Goal: Task Accomplishment & Management: Manage account settings

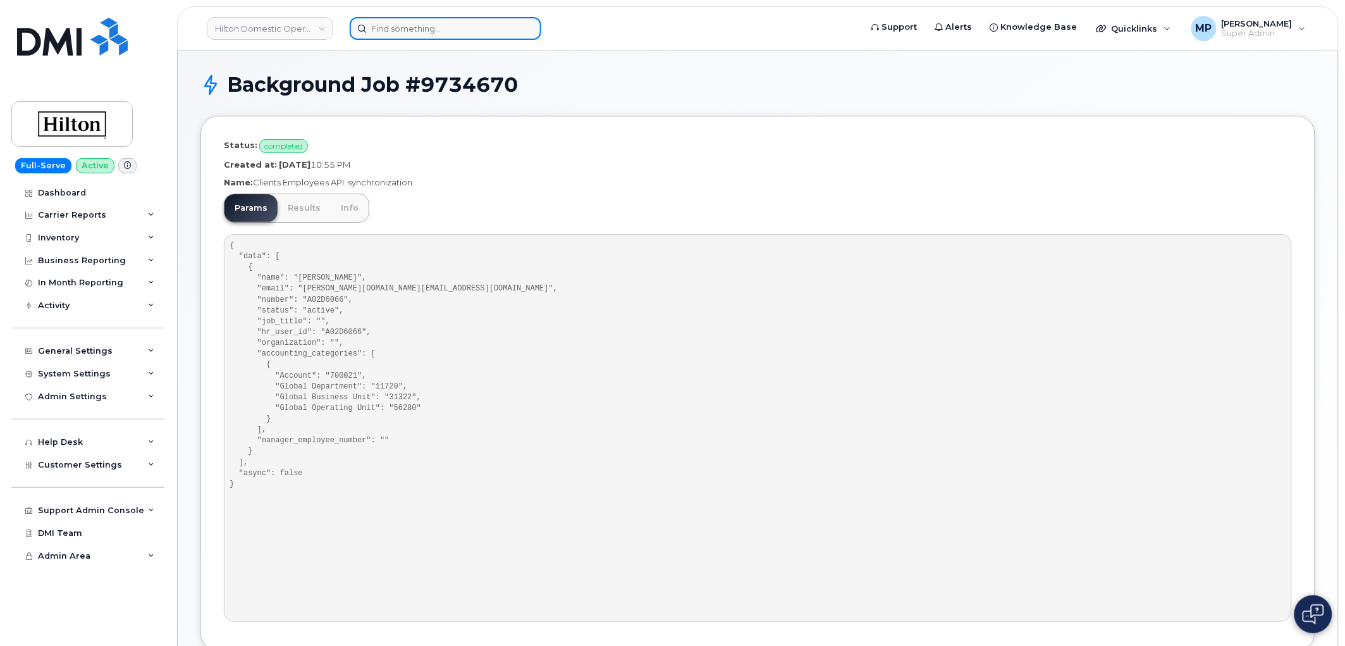
click at [411, 34] on input at bounding box center [446, 28] width 192 height 23
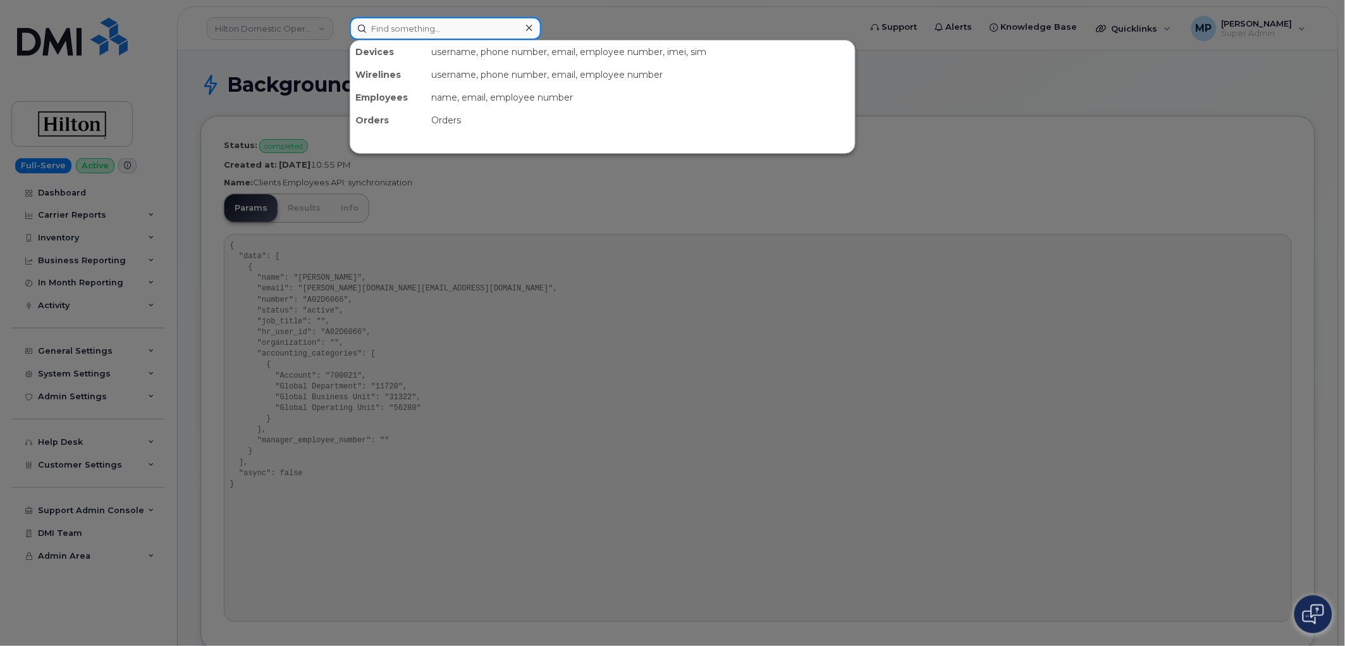
paste input "216-205-7450"
type input "216-205-7450"
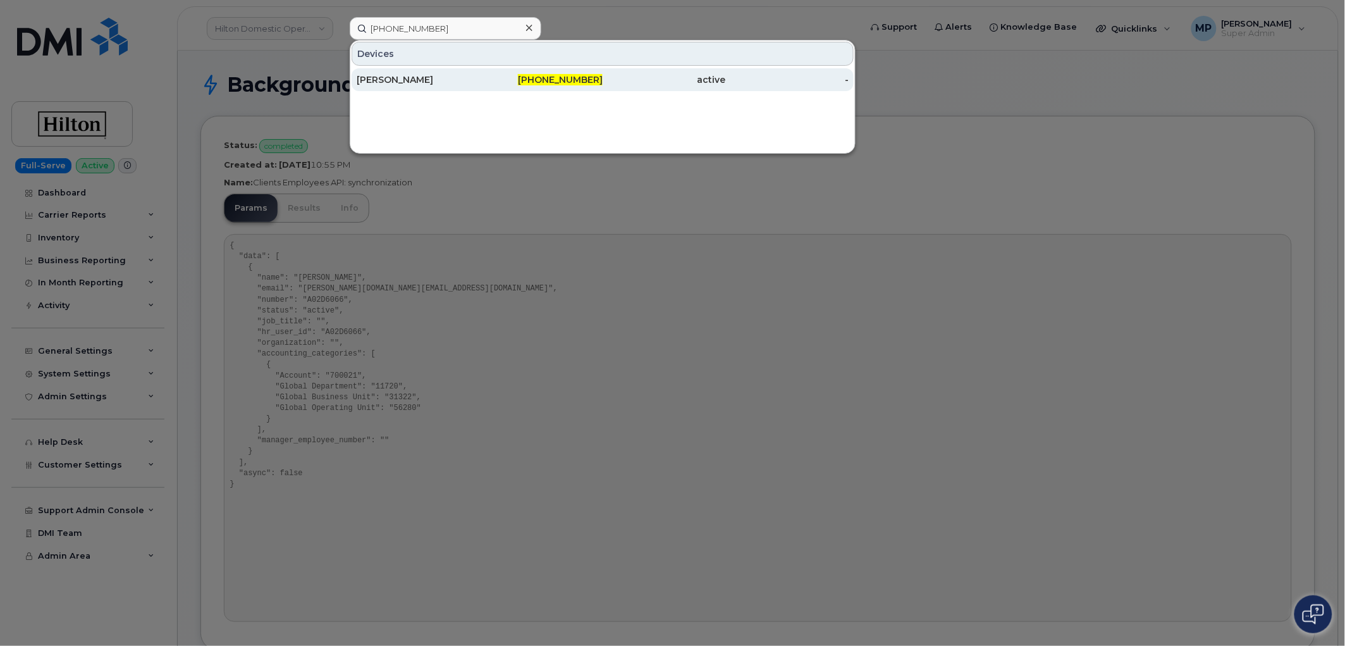
click at [390, 77] on div "Jason J Brown" at bounding box center [418, 79] width 123 height 13
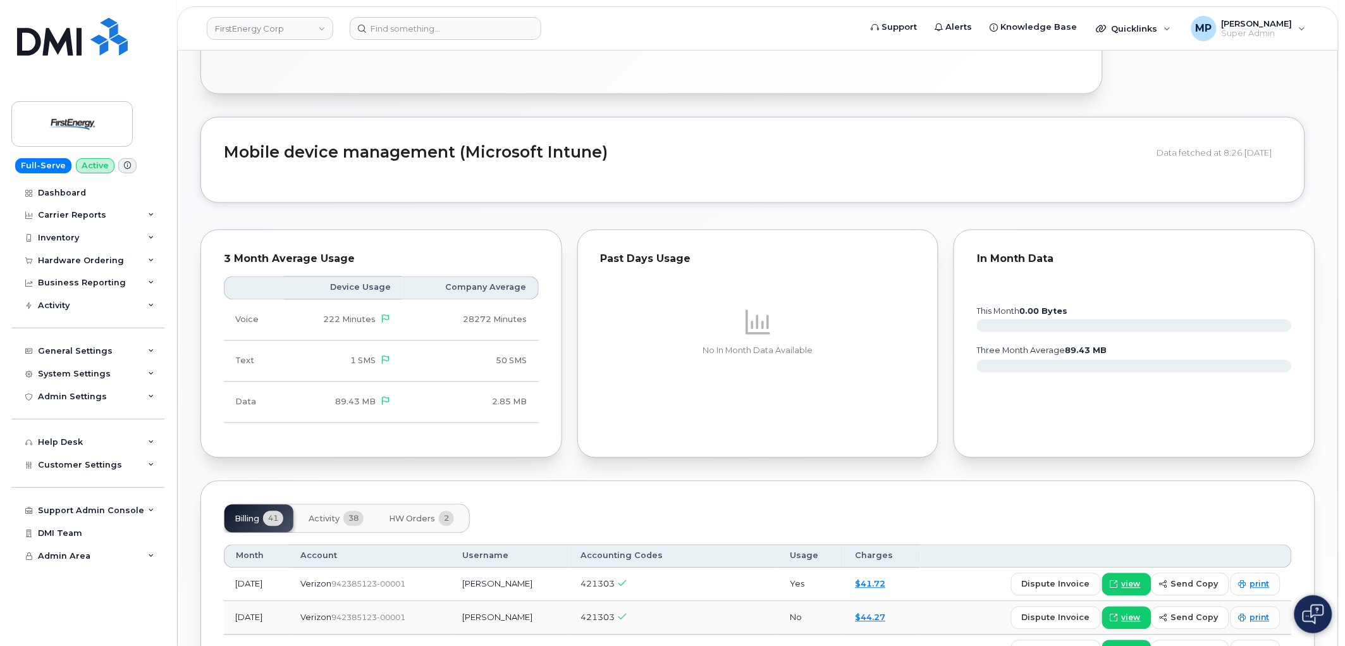
scroll to position [984, 0]
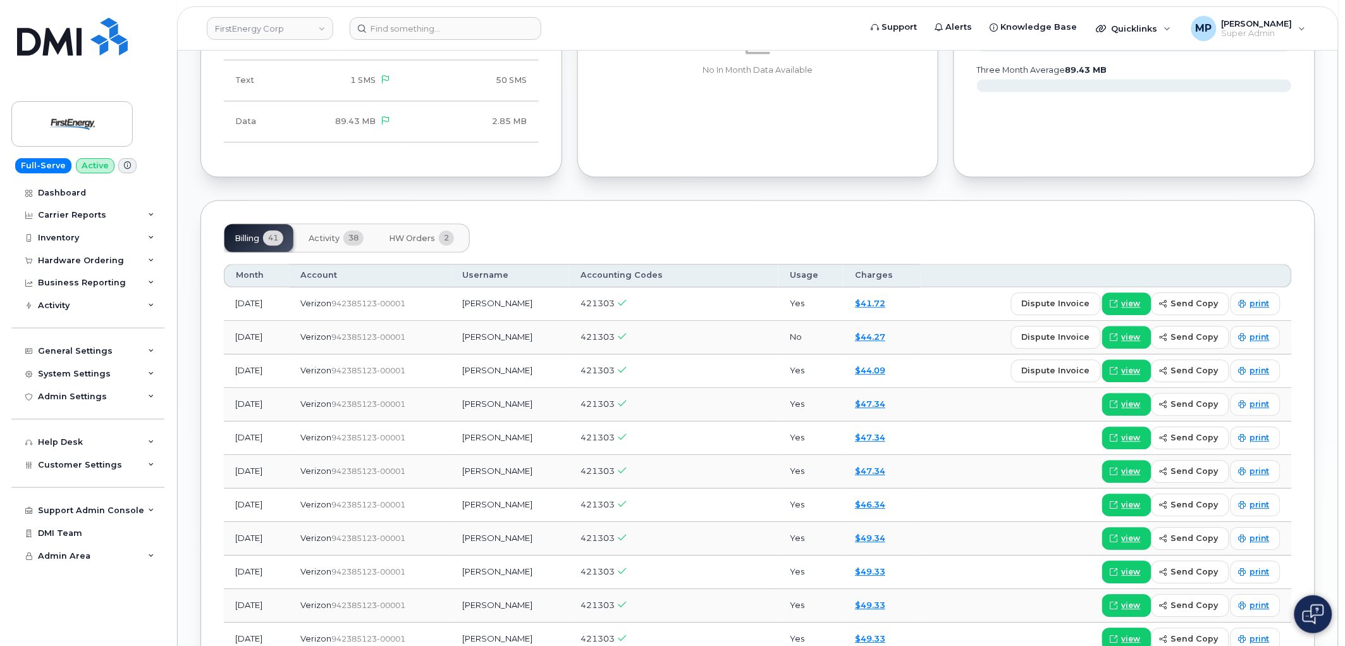
click at [400, 240] on span "HW Orders" at bounding box center [412, 238] width 46 height 10
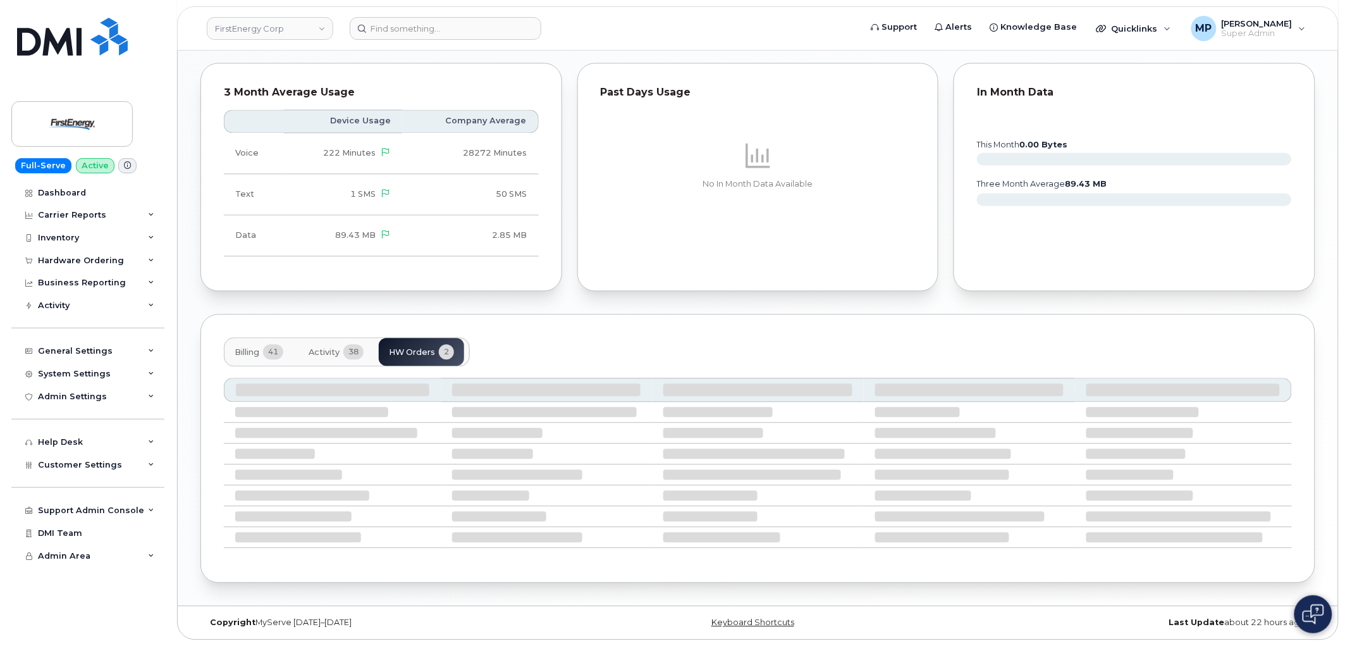
scroll to position [839, 0]
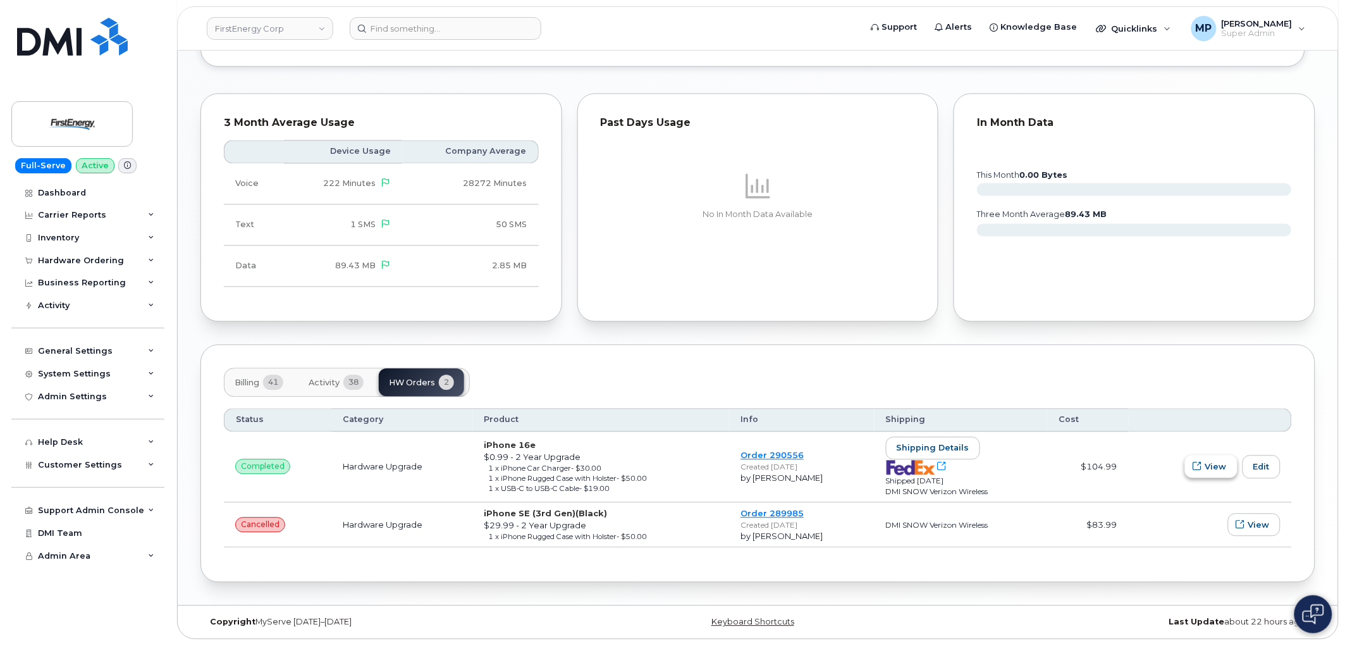
click at [1216, 458] on button "View" at bounding box center [1211, 466] width 52 height 23
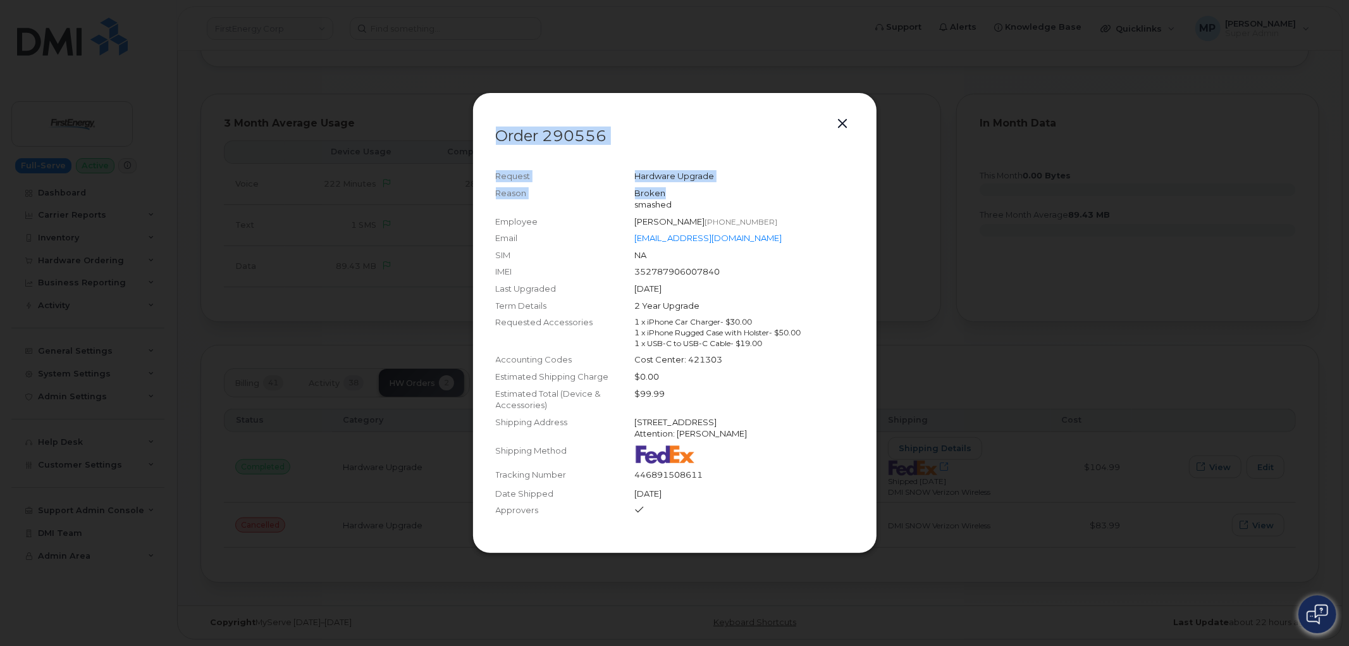
drag, startPoint x: 722, startPoint y: 110, endPoint x: 639, endPoint y: 81, distance: 88.4
click at [647, 53] on div "Order 290556 Request Hardware Upgrade Reason Broken smashed Employee Jason J Br…" at bounding box center [674, 323] width 1349 height 646
click at [746, 138] on header "Order 290556" at bounding box center [675, 136] width 358 height 40
drag, startPoint x: 835, startPoint y: 118, endPoint x: 848, endPoint y: 119, distance: 13.3
click at [836, 118] on button "button" at bounding box center [843, 124] width 19 height 18
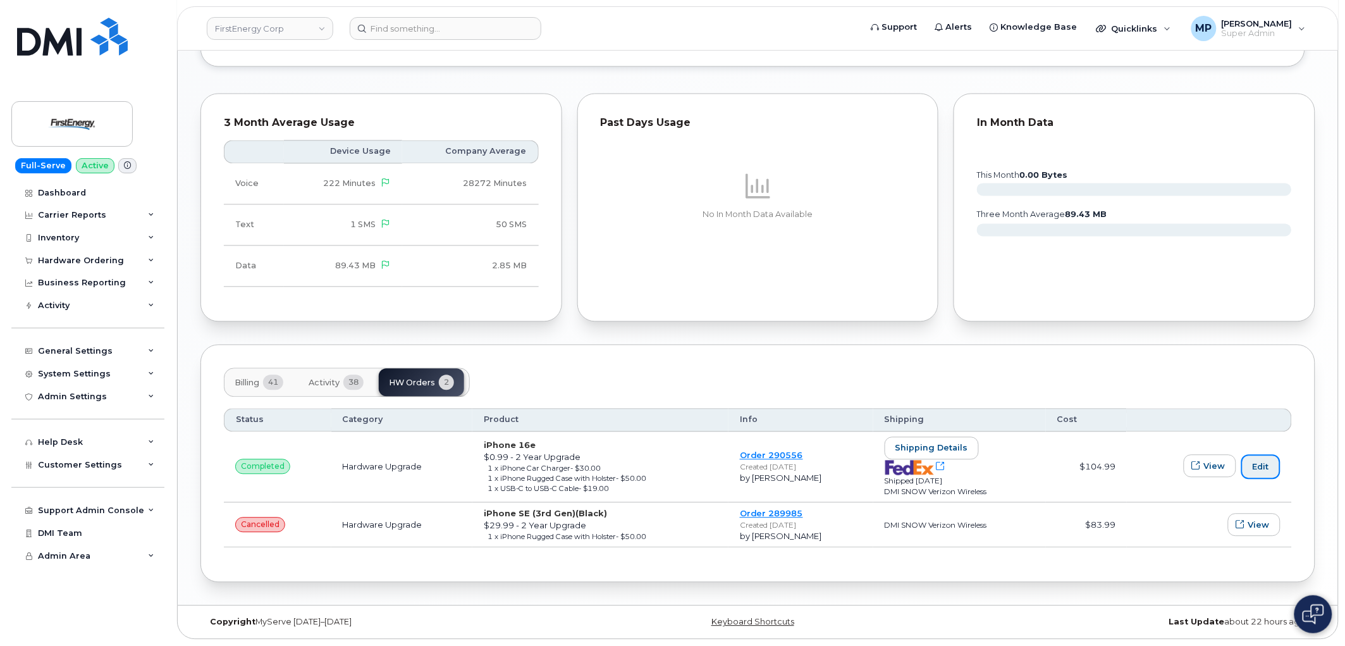
click at [1257, 464] on link "Edit" at bounding box center [1261, 467] width 39 height 24
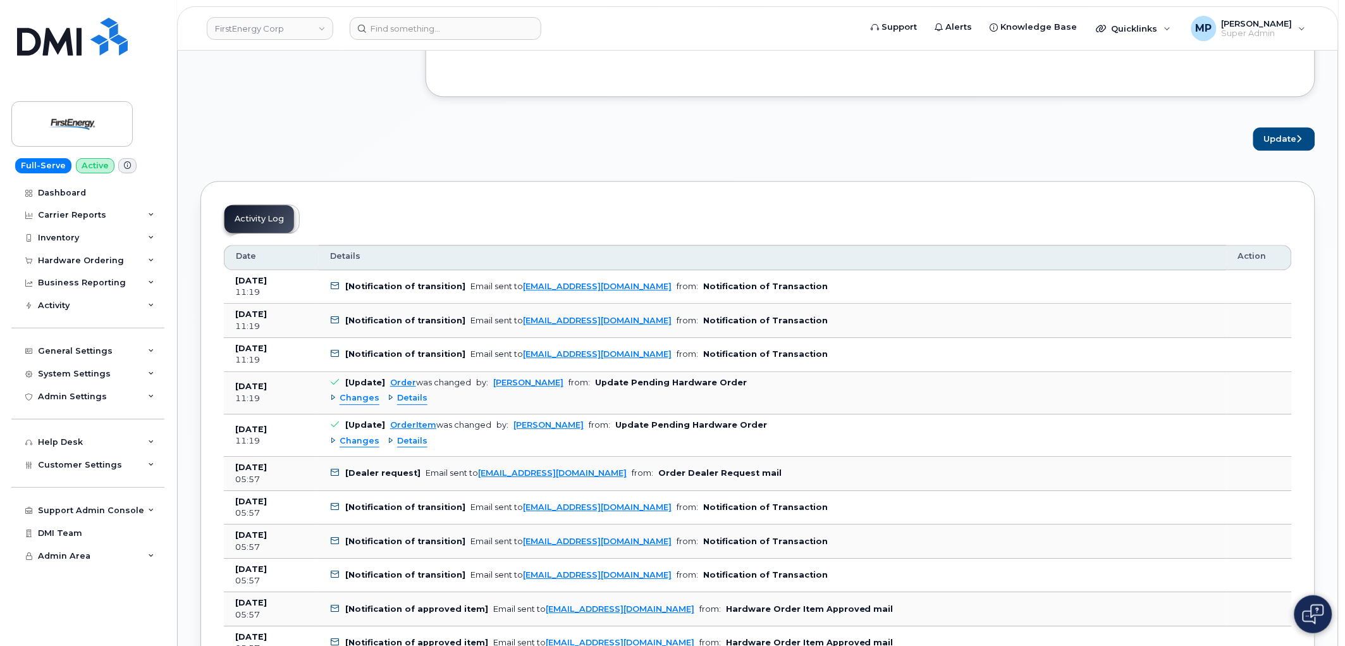
scroll to position [1194, 0]
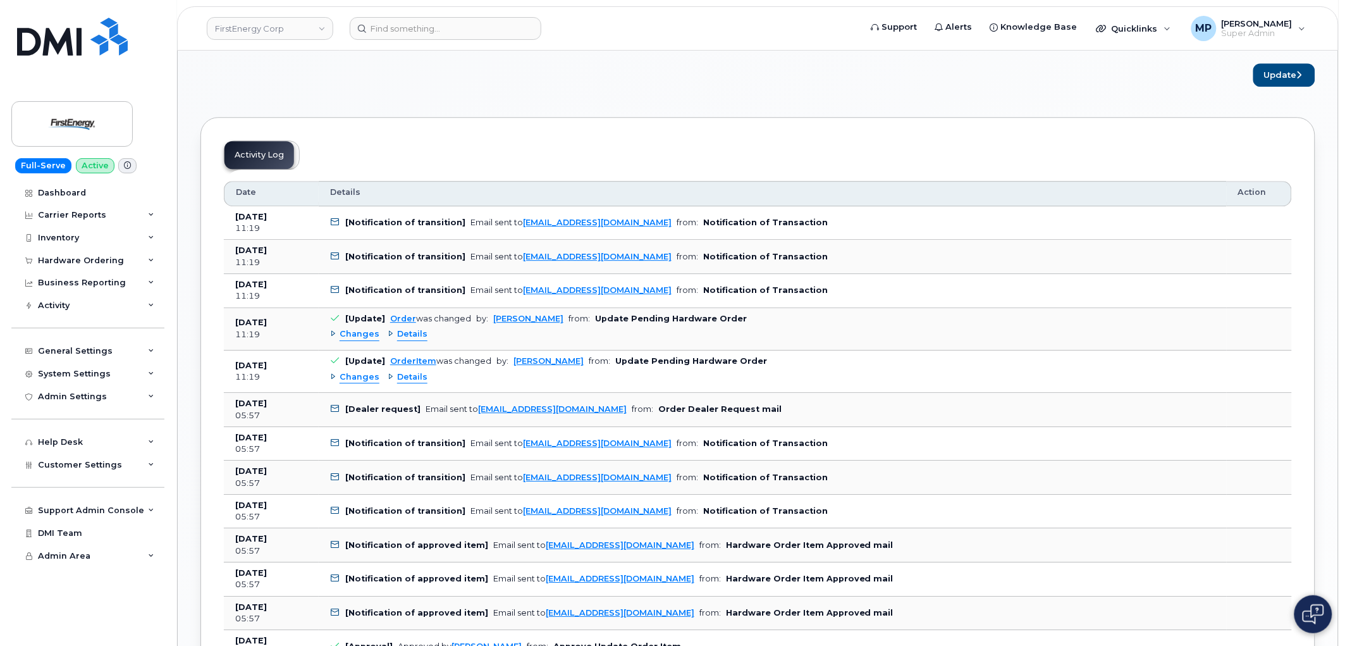
click at [357, 336] on span "Changes" at bounding box center [360, 334] width 40 height 12
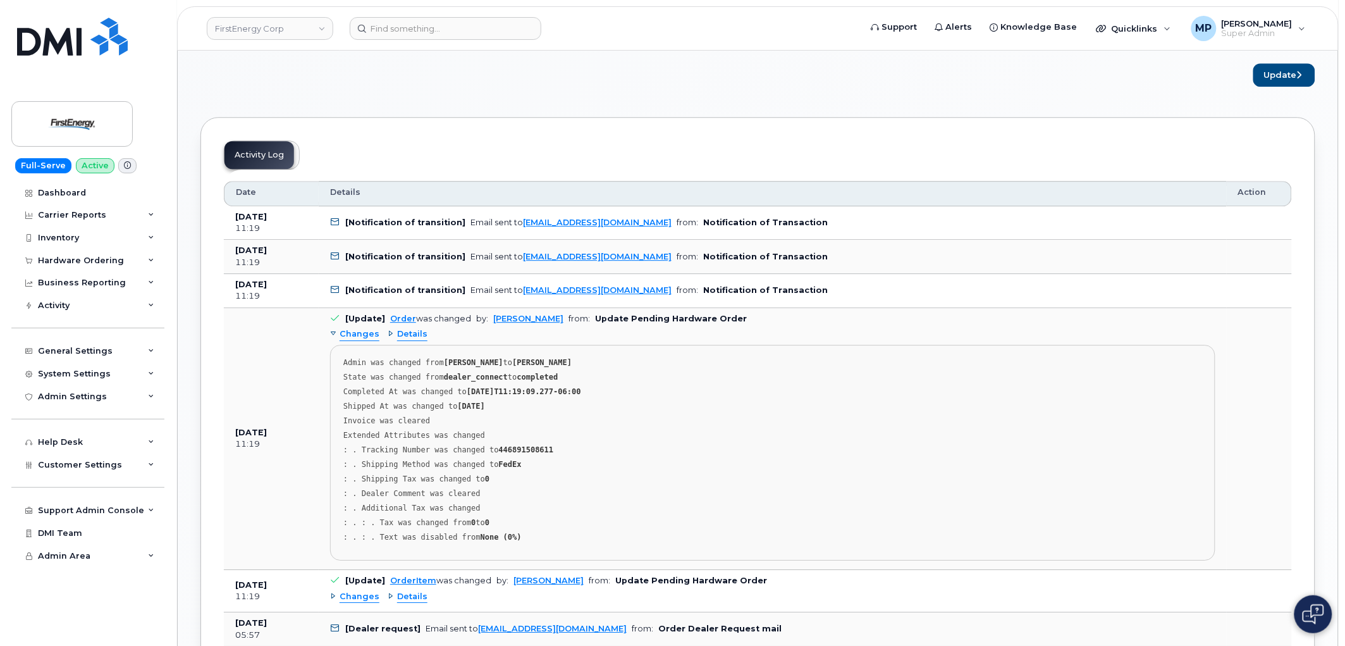
click at [357, 336] on span "Changes" at bounding box center [360, 334] width 40 height 12
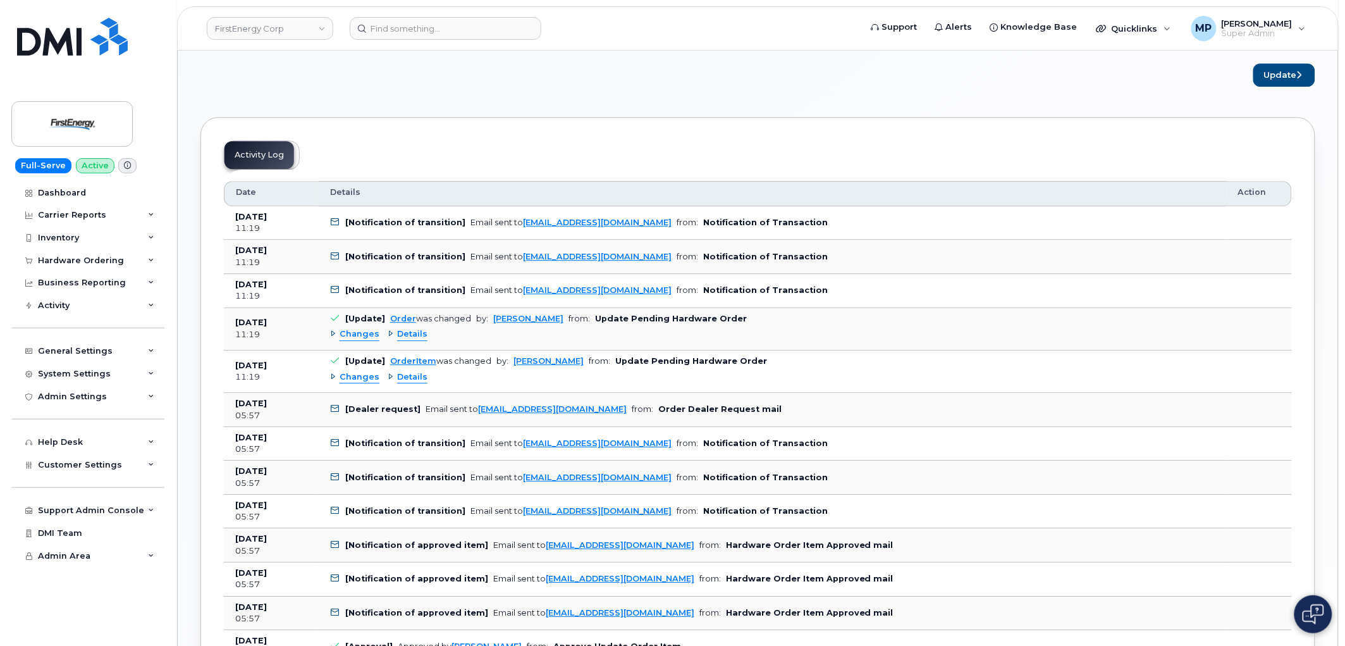
click at [355, 377] on span "Changes" at bounding box center [360, 377] width 40 height 12
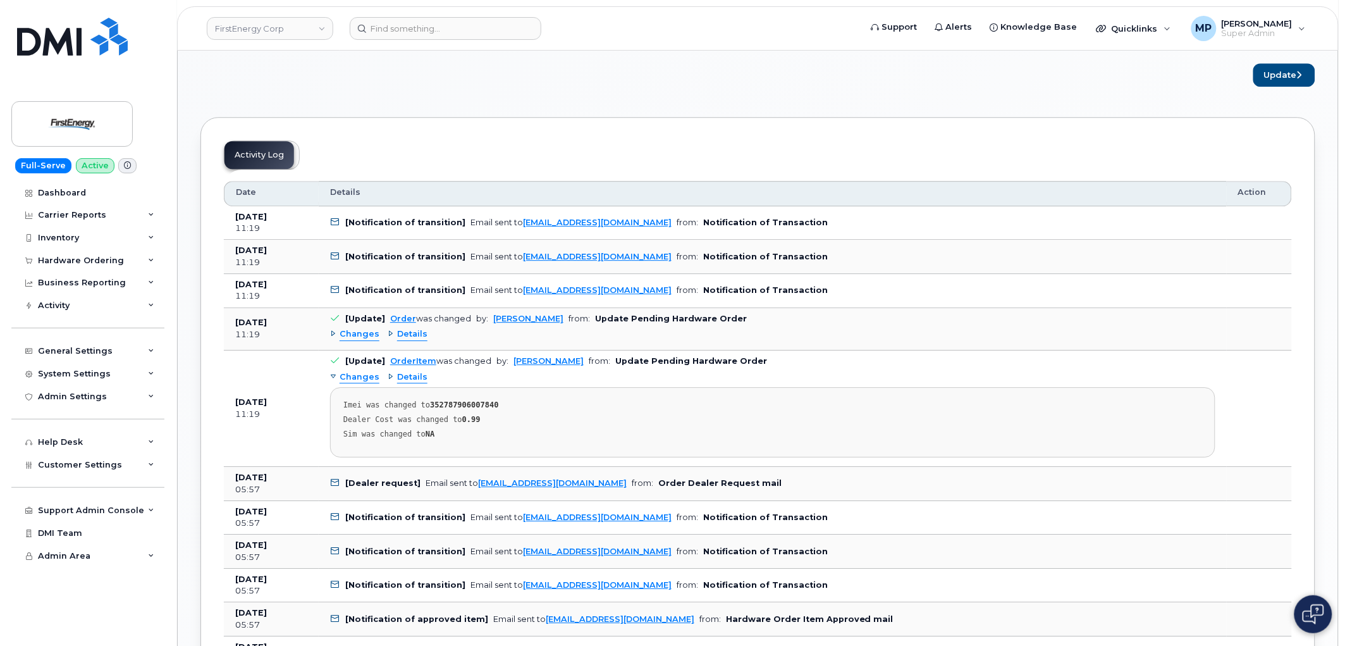
click at [355, 377] on span "Changes" at bounding box center [360, 377] width 40 height 12
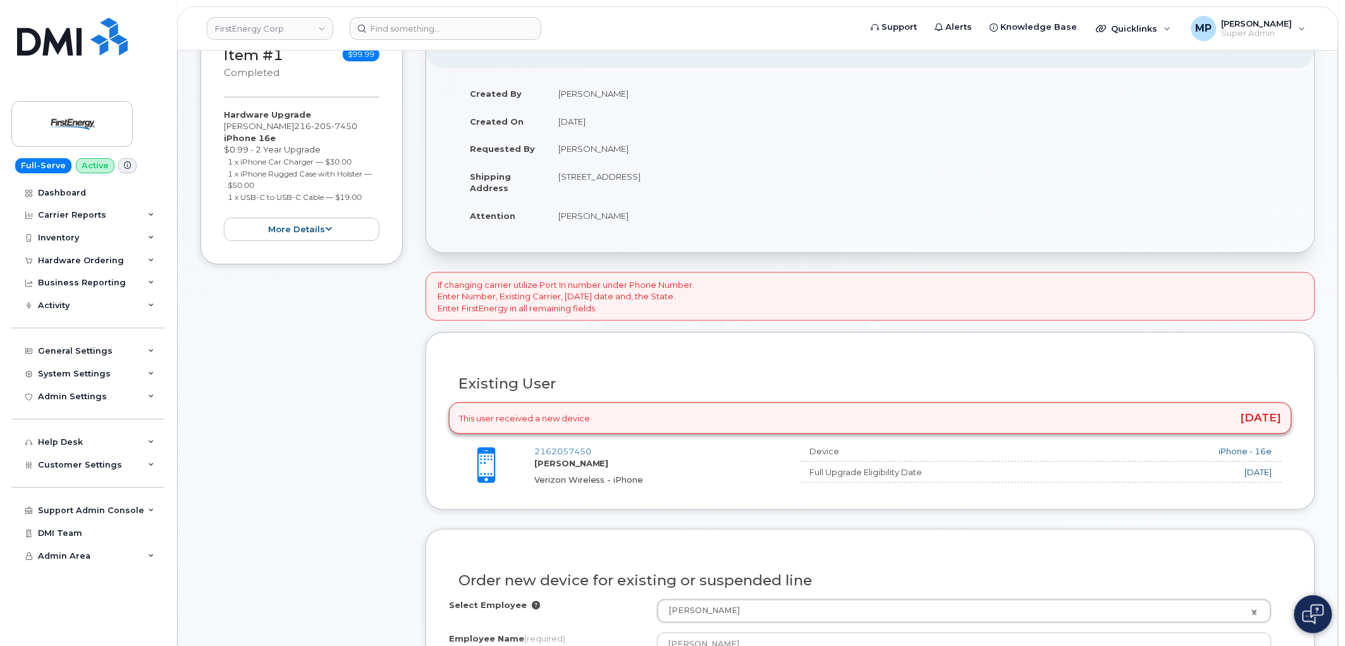
scroll to position [0, 0]
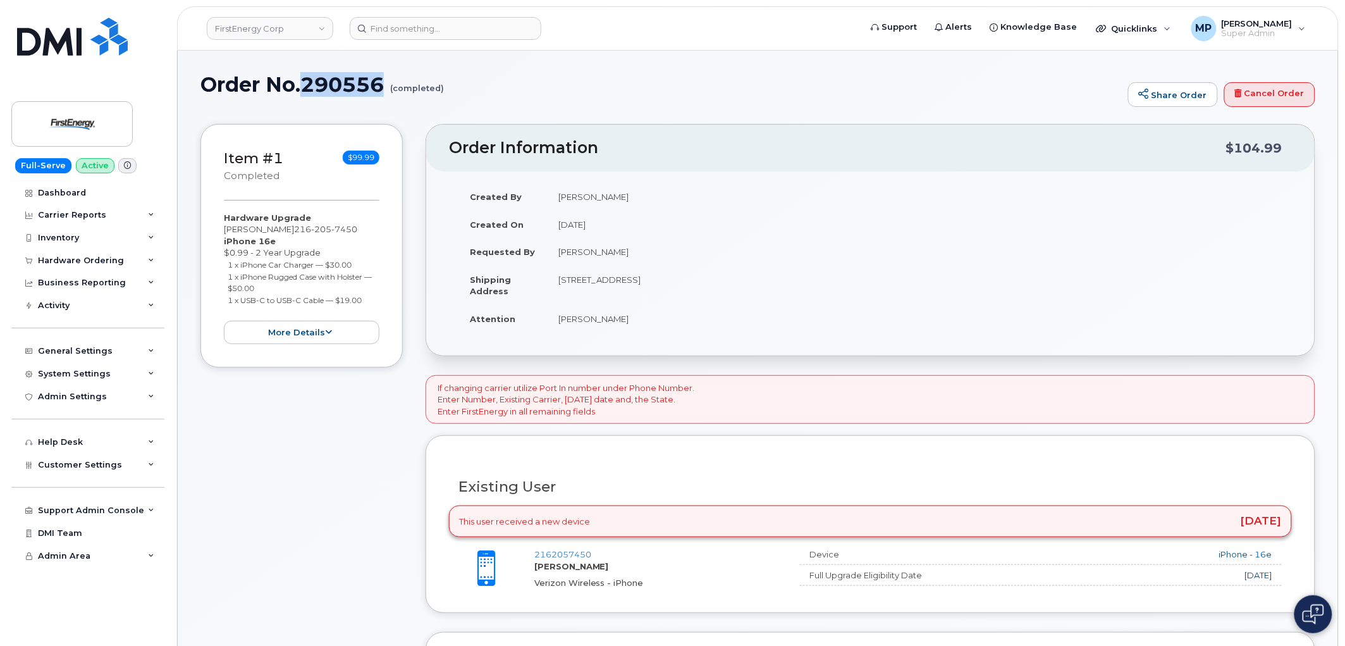
drag, startPoint x: 386, startPoint y: 83, endPoint x: 308, endPoint y: 89, distance: 78.0
click at [307, 89] on h1 "Order No.290556 (completed)" at bounding box center [661, 84] width 922 height 22
copy h1 "290556"
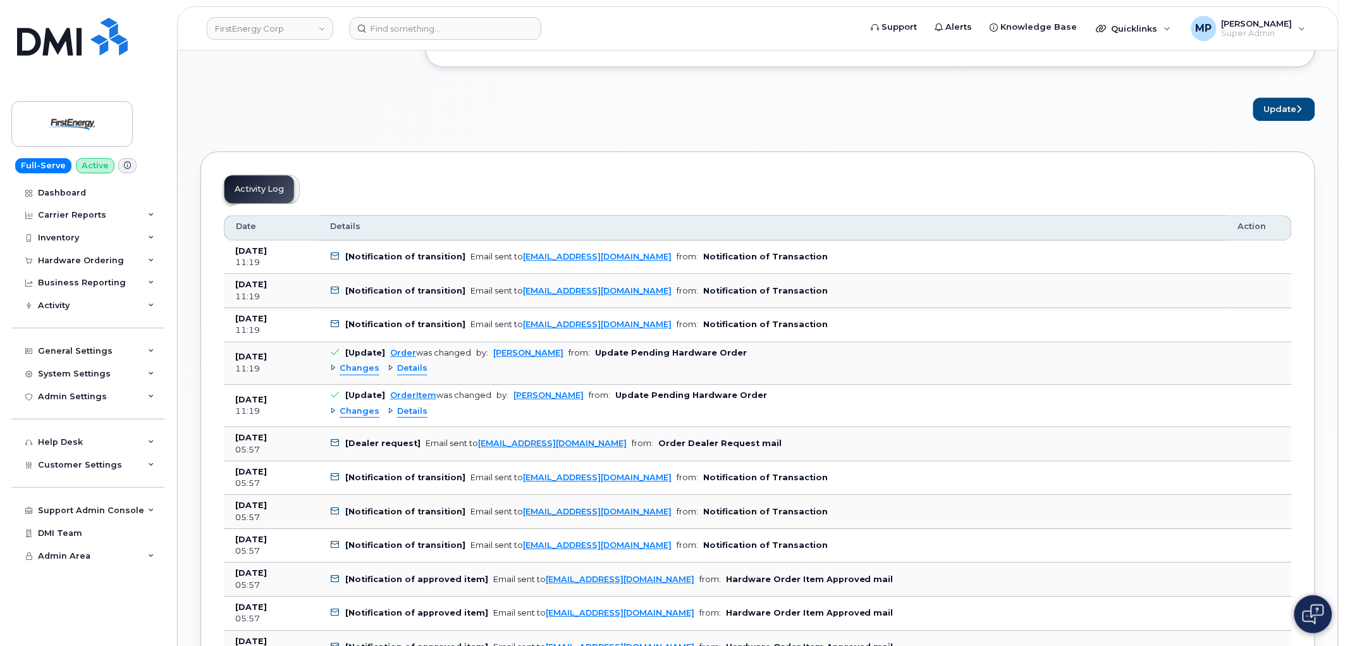
scroll to position [1194, 0]
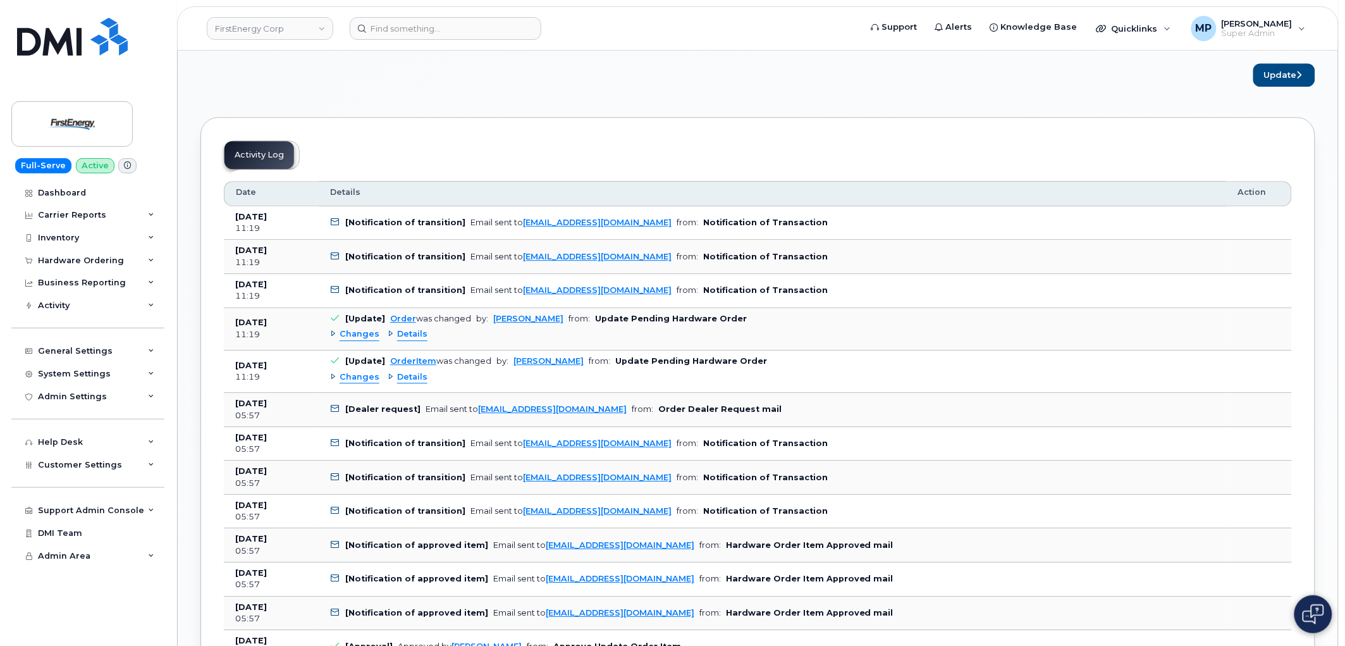
click at [354, 333] on span "Changes" at bounding box center [360, 334] width 40 height 12
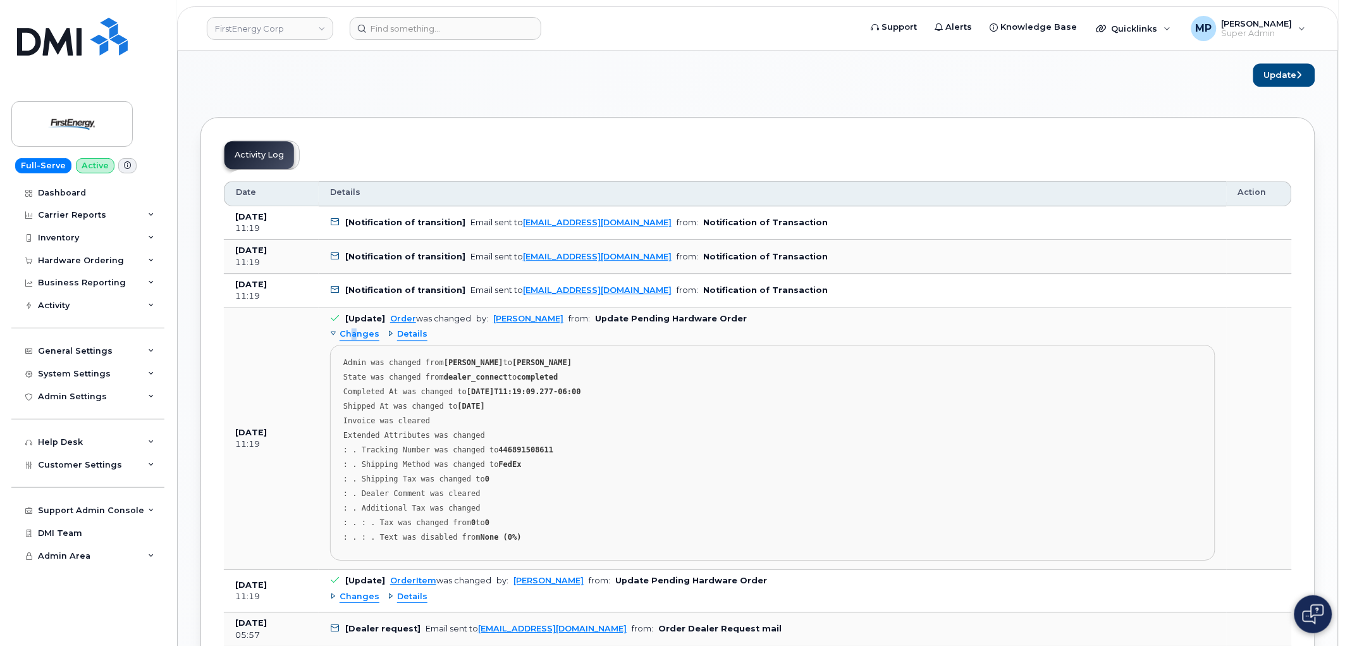
click at [354, 333] on span "Changes" at bounding box center [360, 334] width 40 height 12
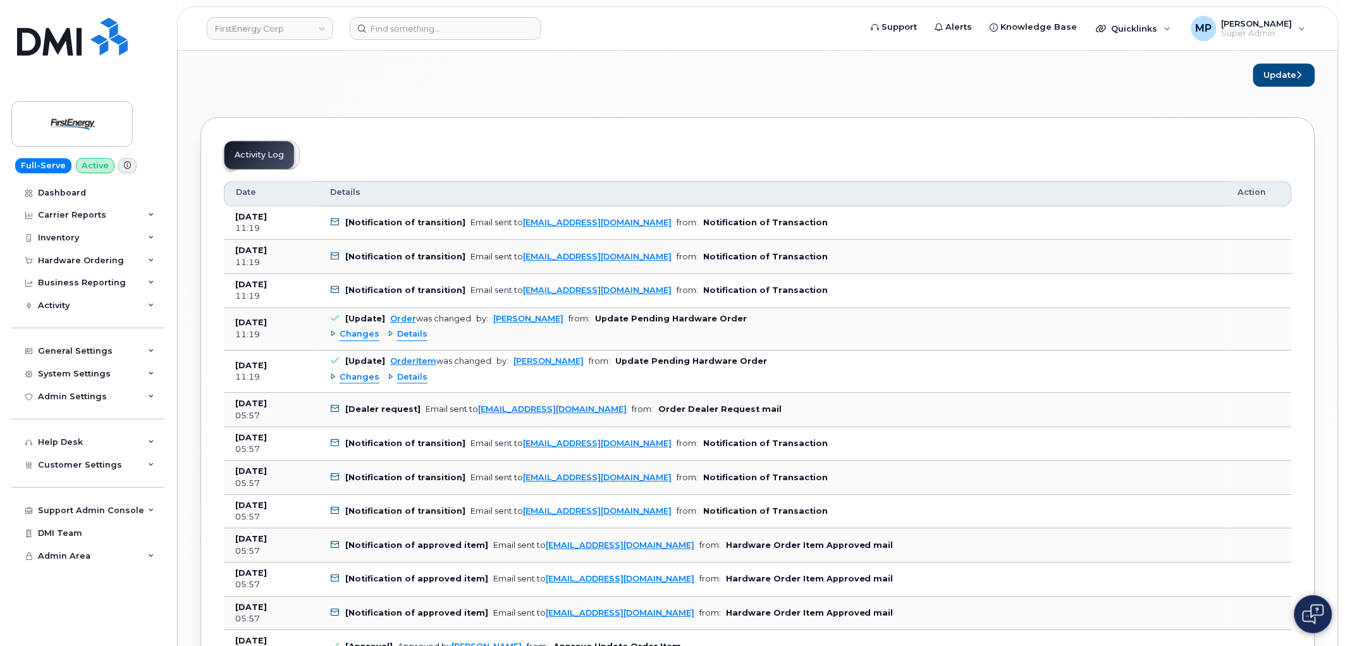
click at [350, 375] on span "Changes" at bounding box center [360, 377] width 40 height 12
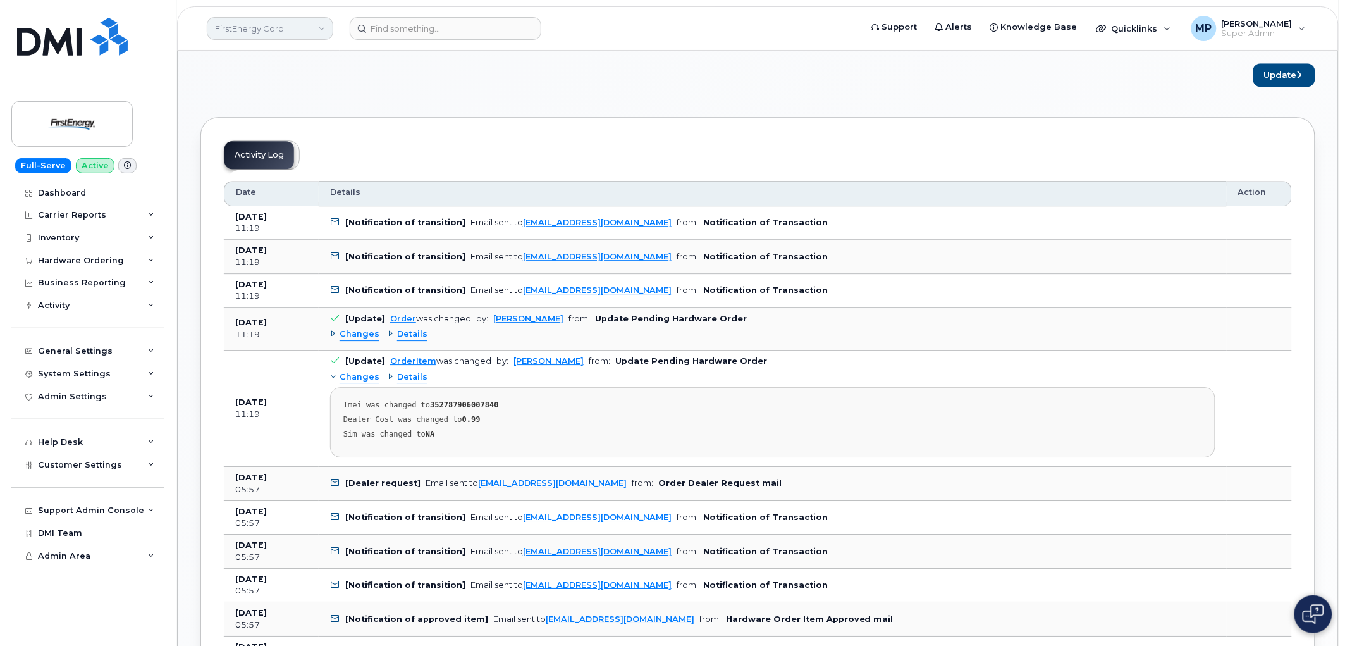
click at [275, 34] on link "FirstEnergy Corp" at bounding box center [270, 28] width 126 height 23
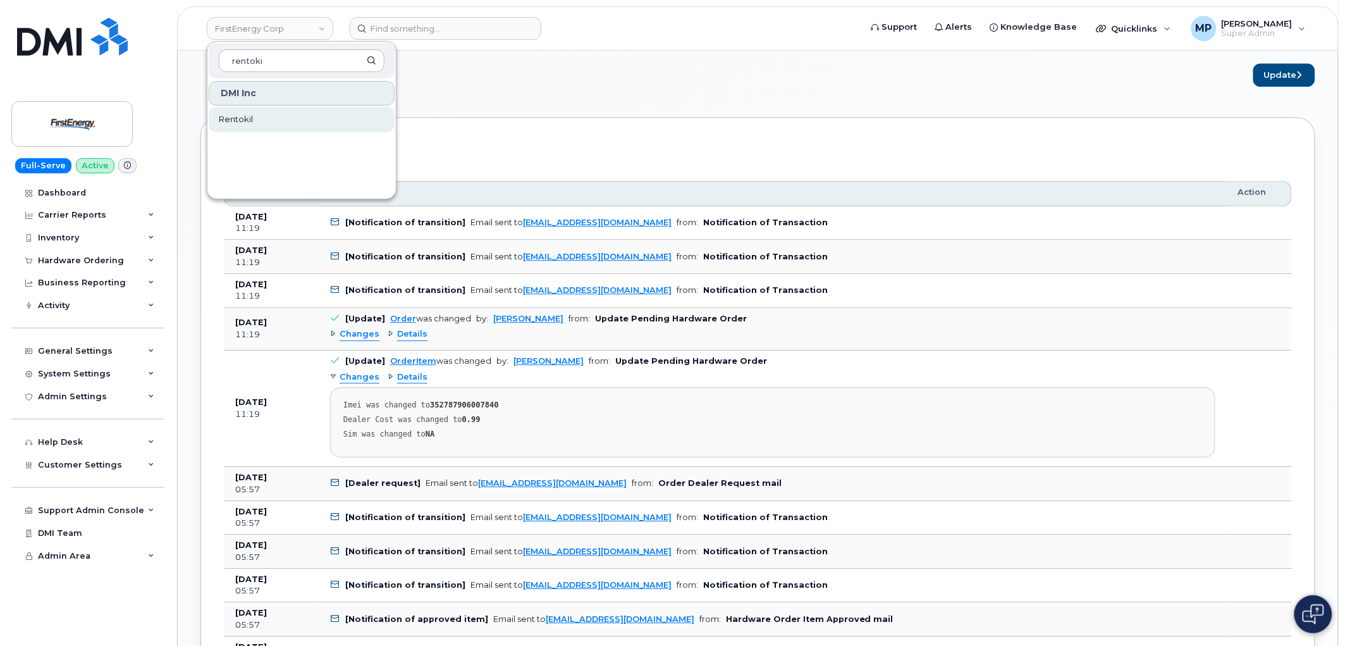
type input "rentoki"
click at [237, 118] on span "Rentokil" at bounding box center [236, 119] width 34 height 13
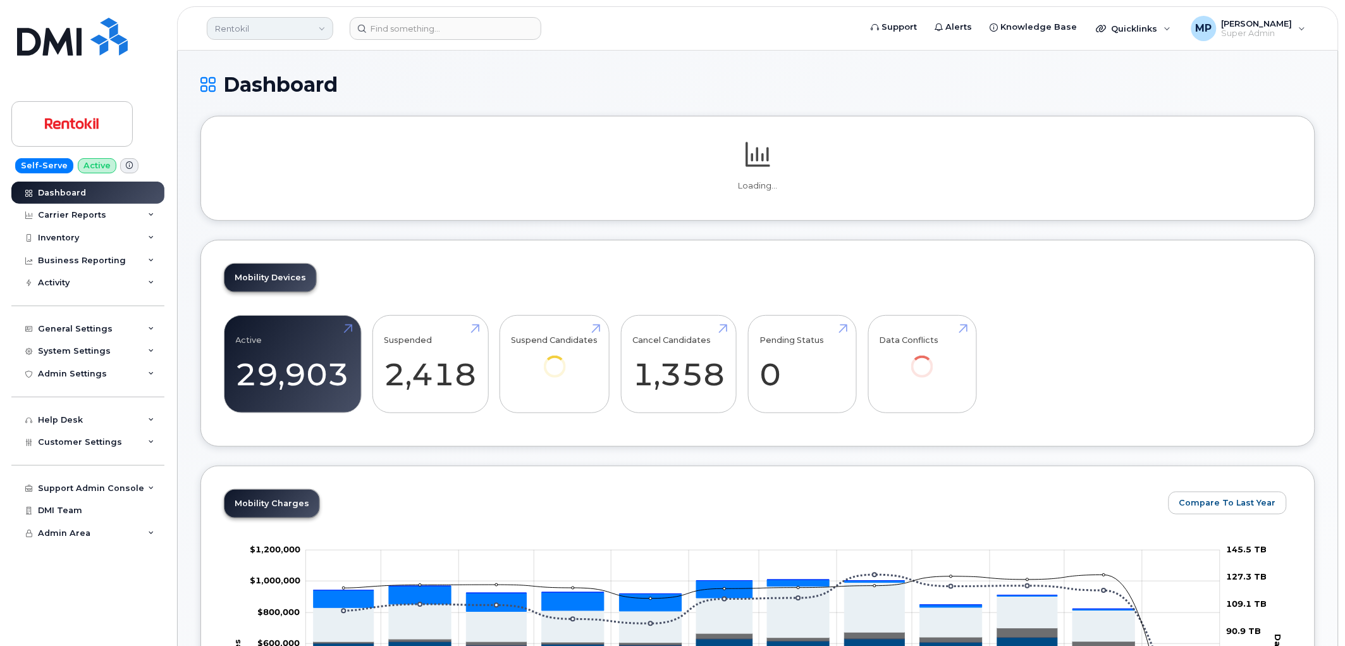
click at [256, 32] on link "Rentokil" at bounding box center [270, 28] width 126 height 23
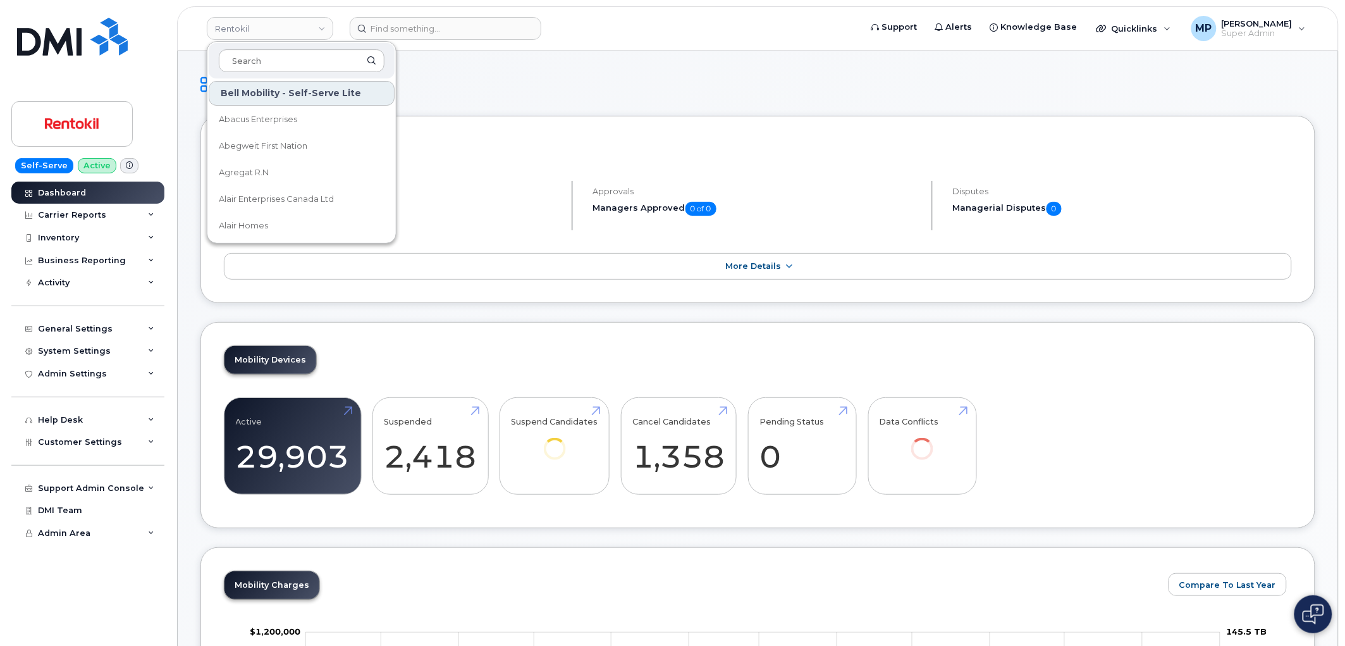
click at [490, 46] on header "Rentokil Bell Mobility - Self-Serve Lite Abacus Enterprises Abegweit First Nati…" at bounding box center [758, 28] width 1162 height 44
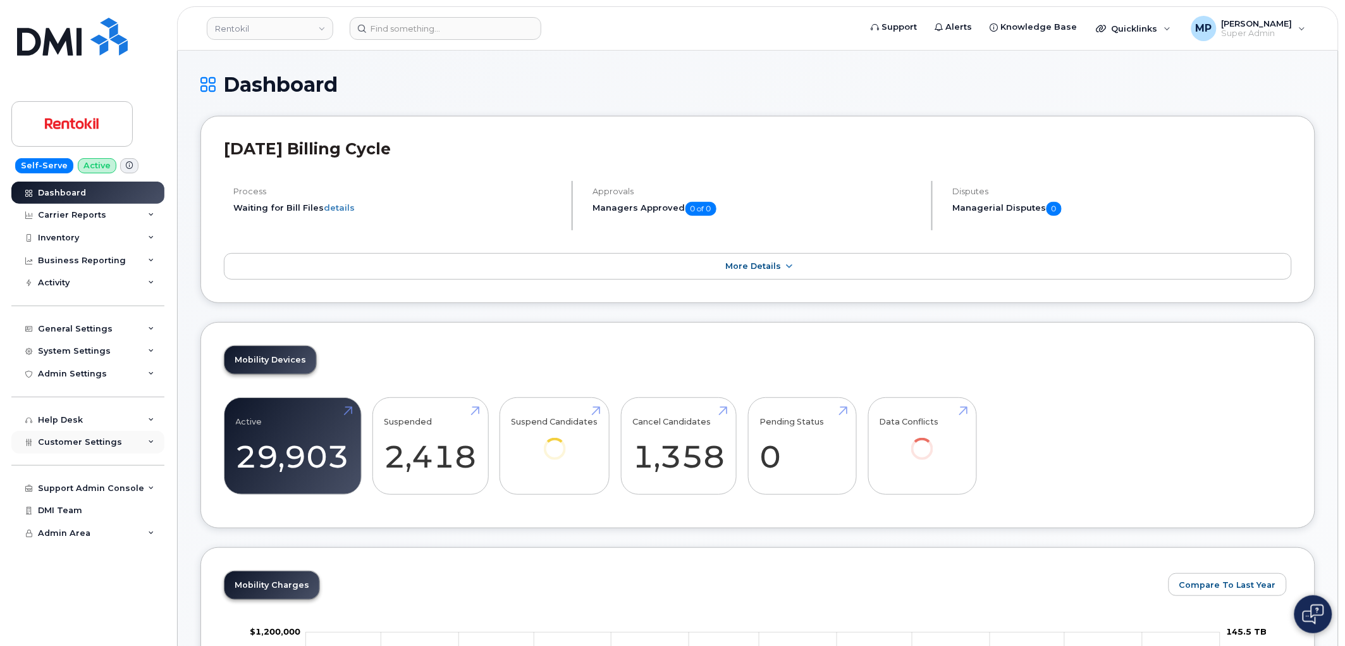
click at [80, 443] on span "Customer Settings" at bounding box center [80, 441] width 84 height 9
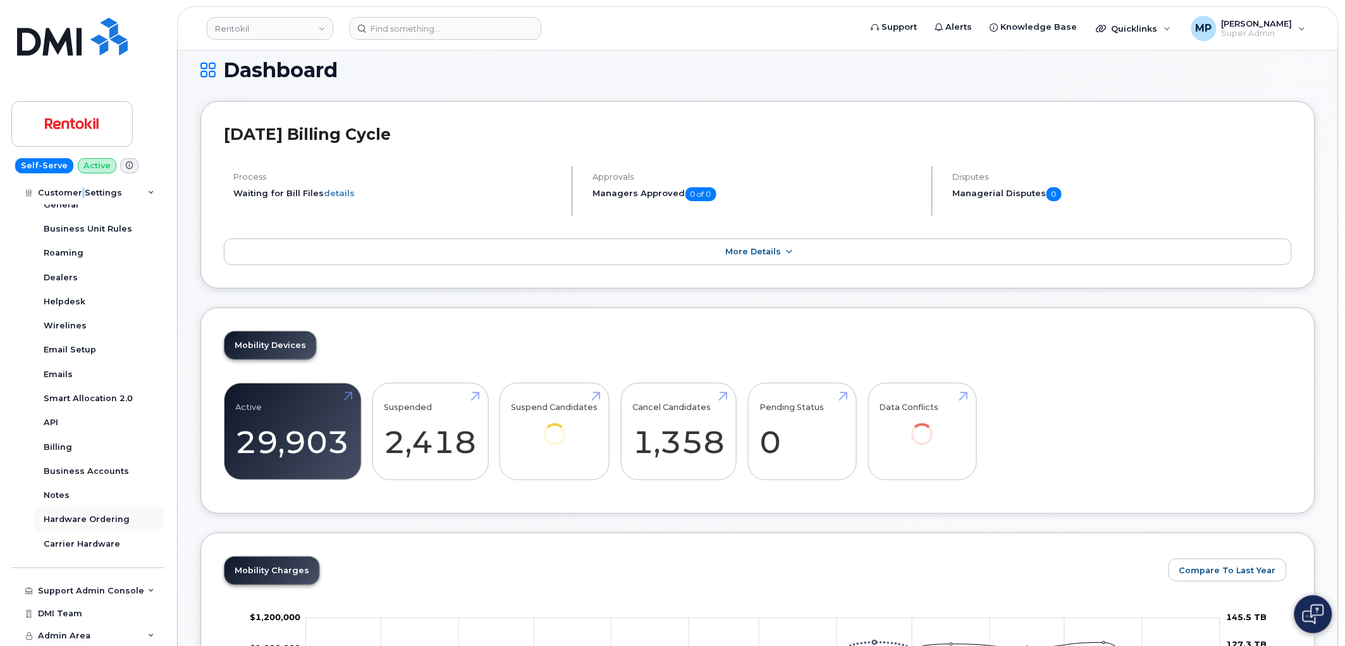
scroll to position [281, 0]
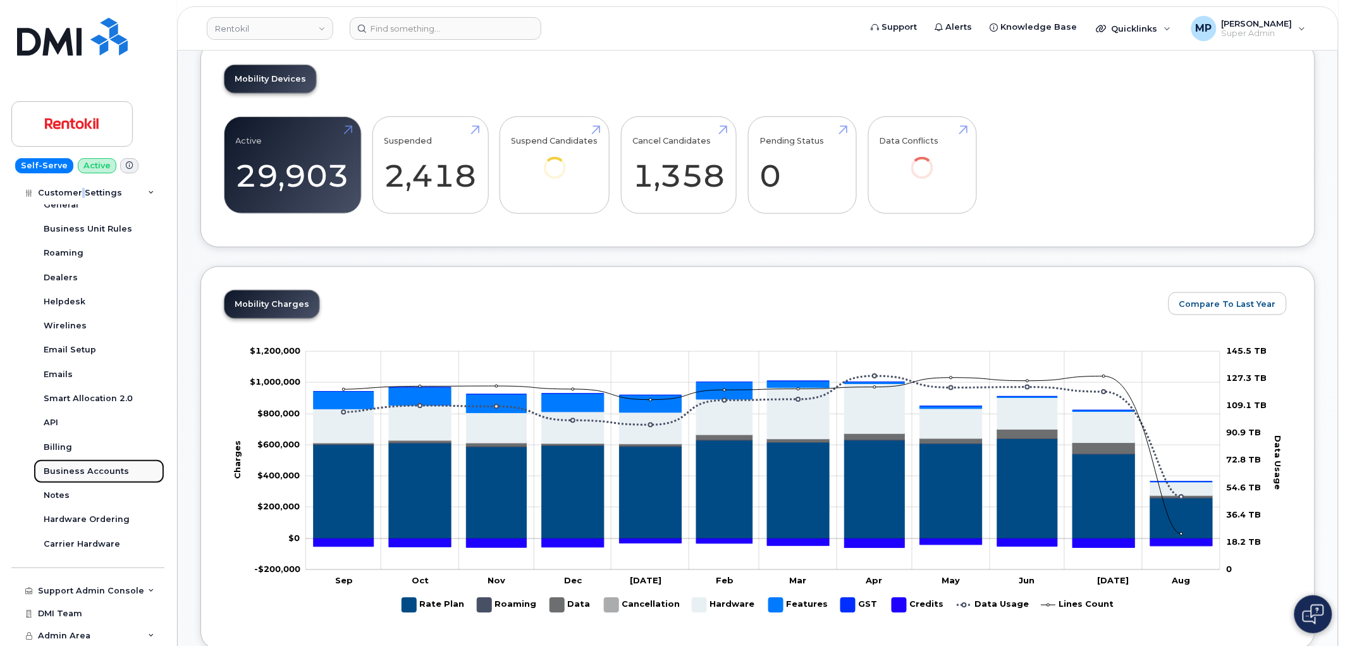
click at [77, 476] on div "Business Accounts" at bounding box center [86, 471] width 85 height 11
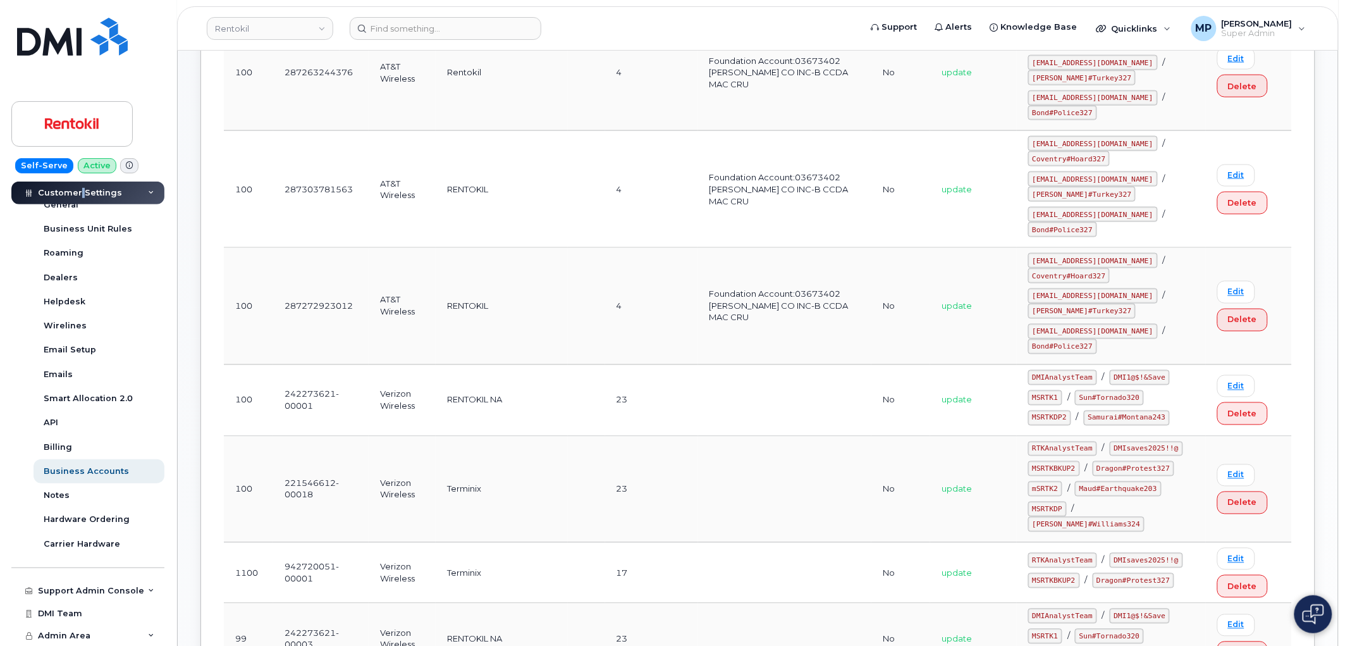
scroll to position [576, 0]
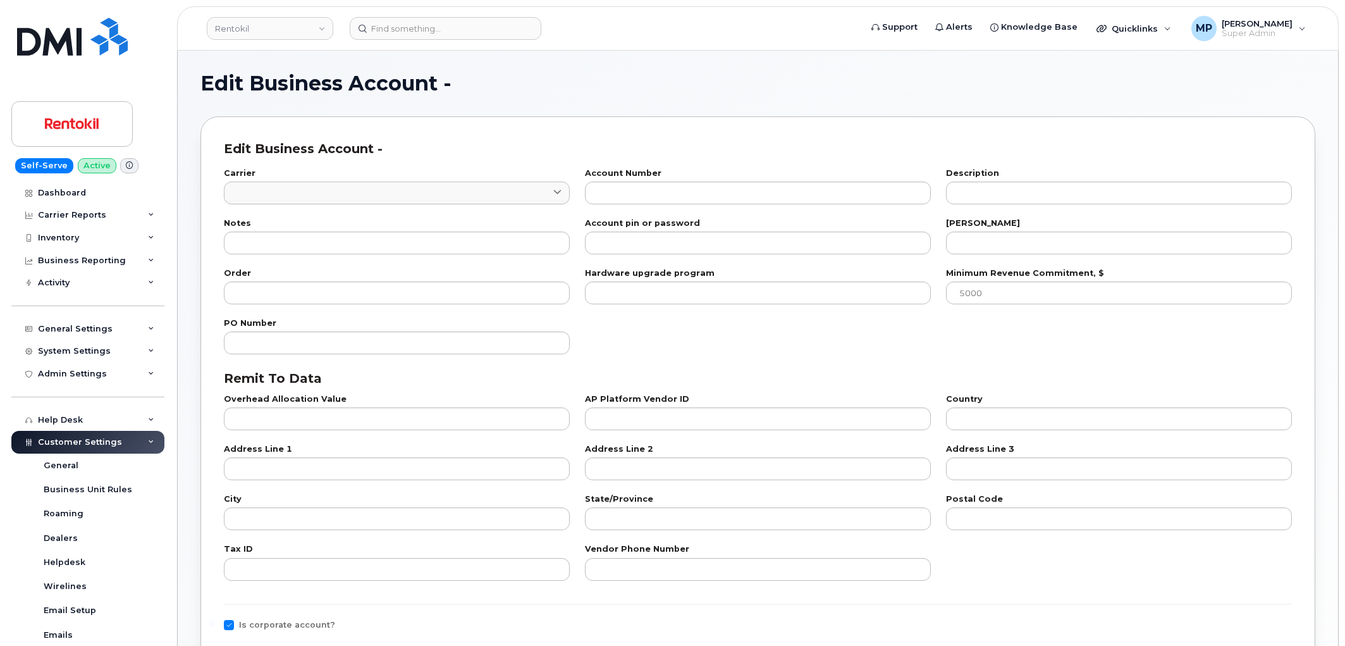
type input "8"
type input "782559558-00001"
type input "1"
type input "100"
checkbox input "true"
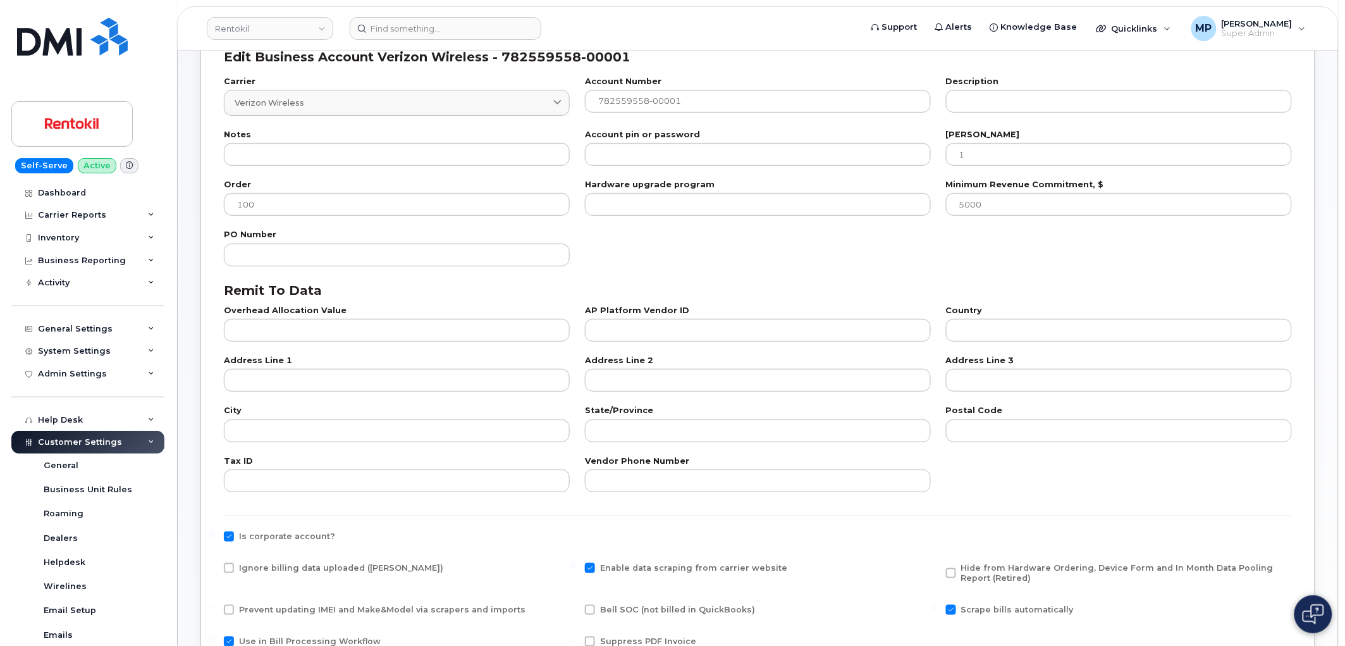
scroll to position [211, 0]
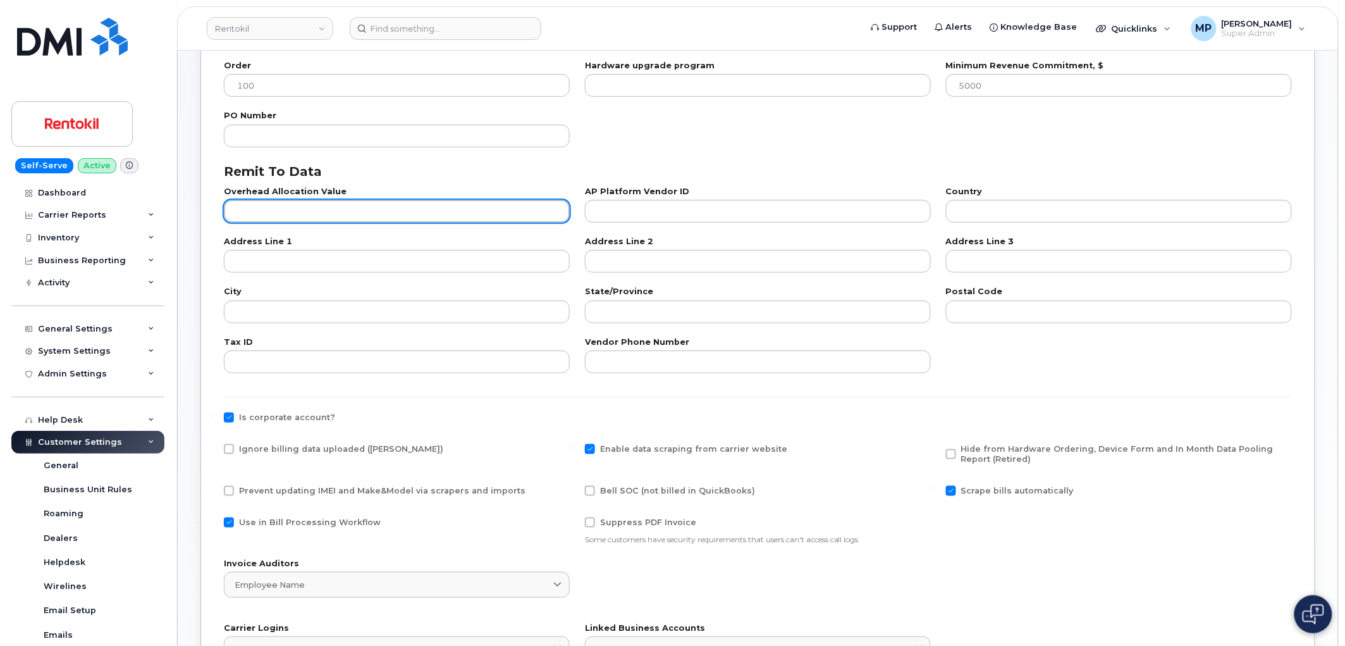
click at [269, 207] on input "text" at bounding box center [397, 211] width 346 height 23
type input "101"
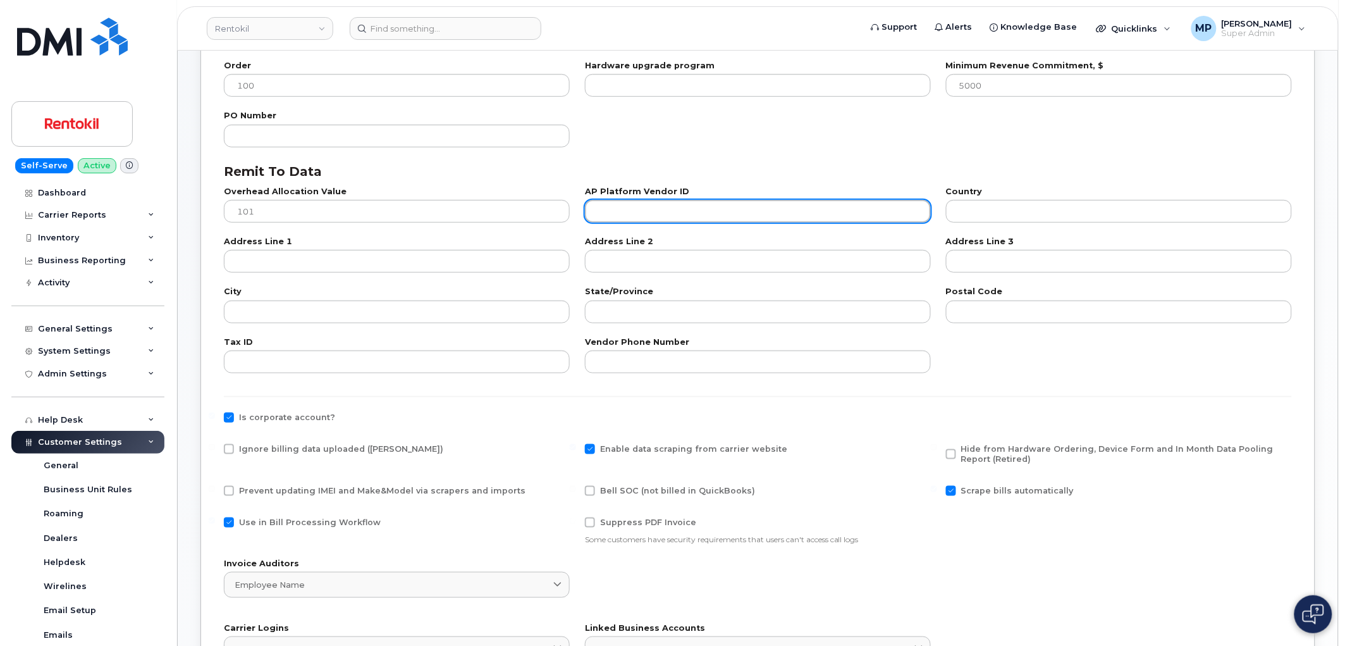
click at [639, 203] on input "text" at bounding box center [758, 211] width 346 height 23
paste input "232259884"
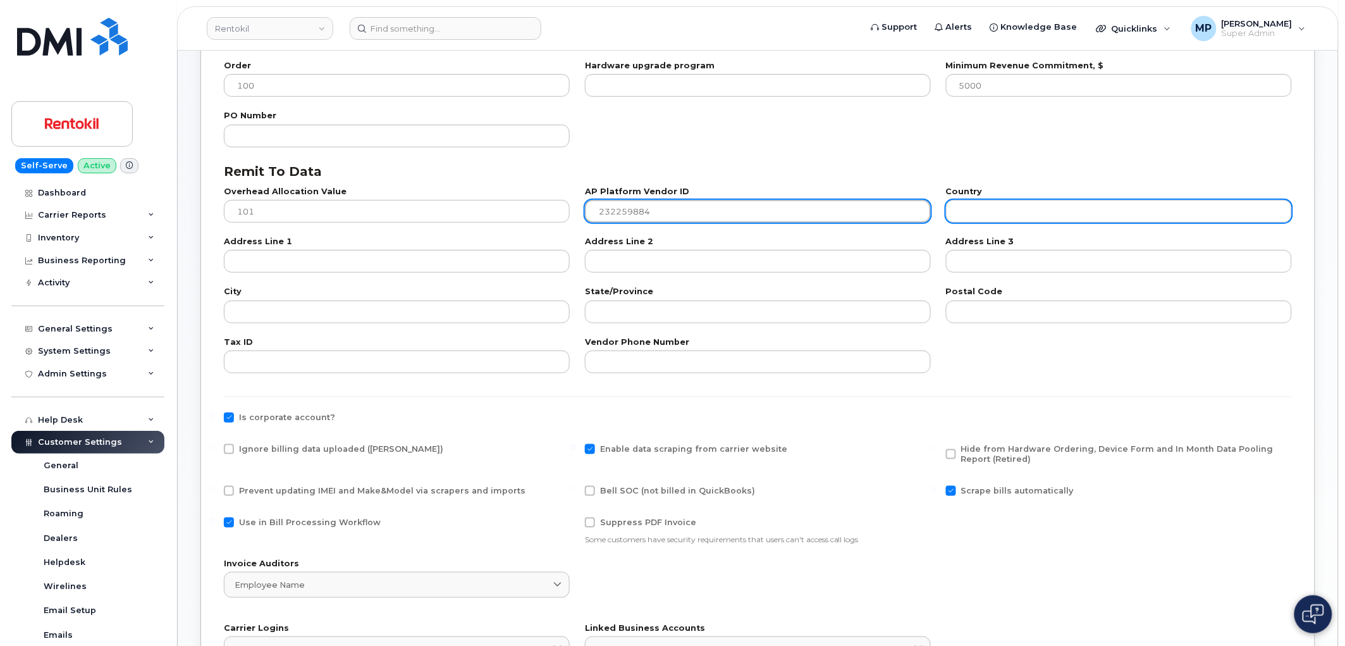
type input "232259884"
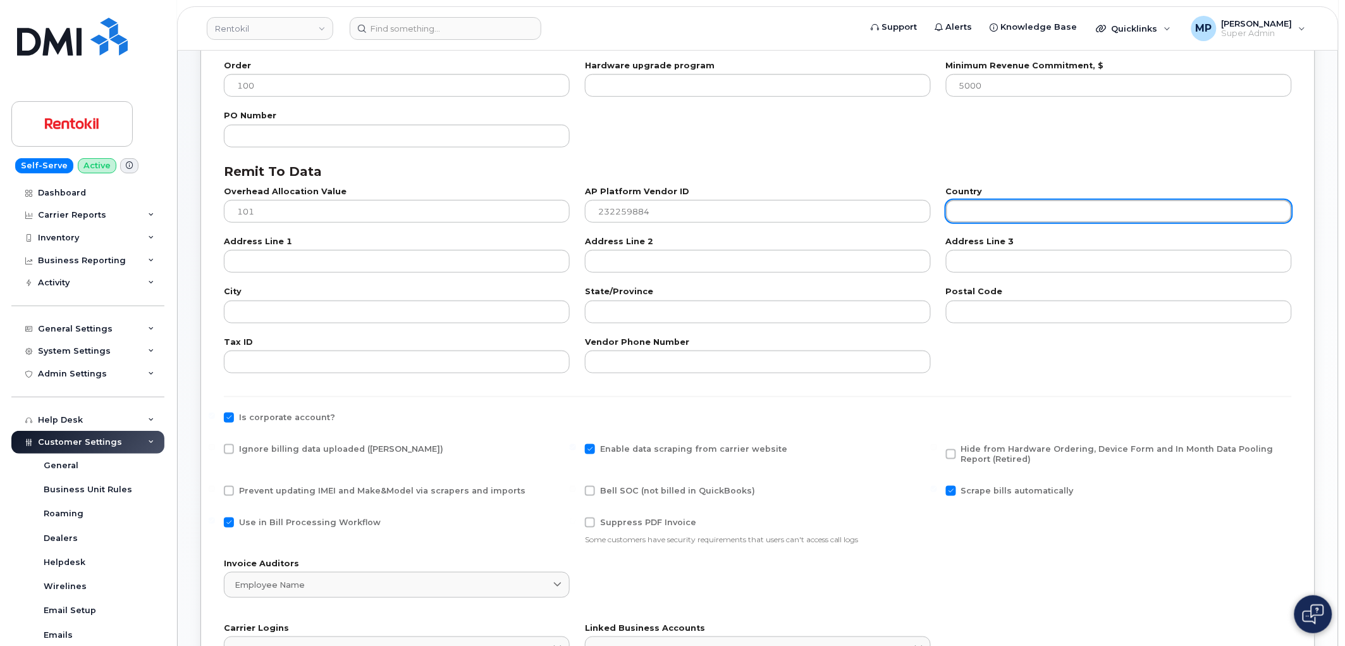
click at [1057, 216] on input "text" at bounding box center [1119, 211] width 346 height 23
type input "US"
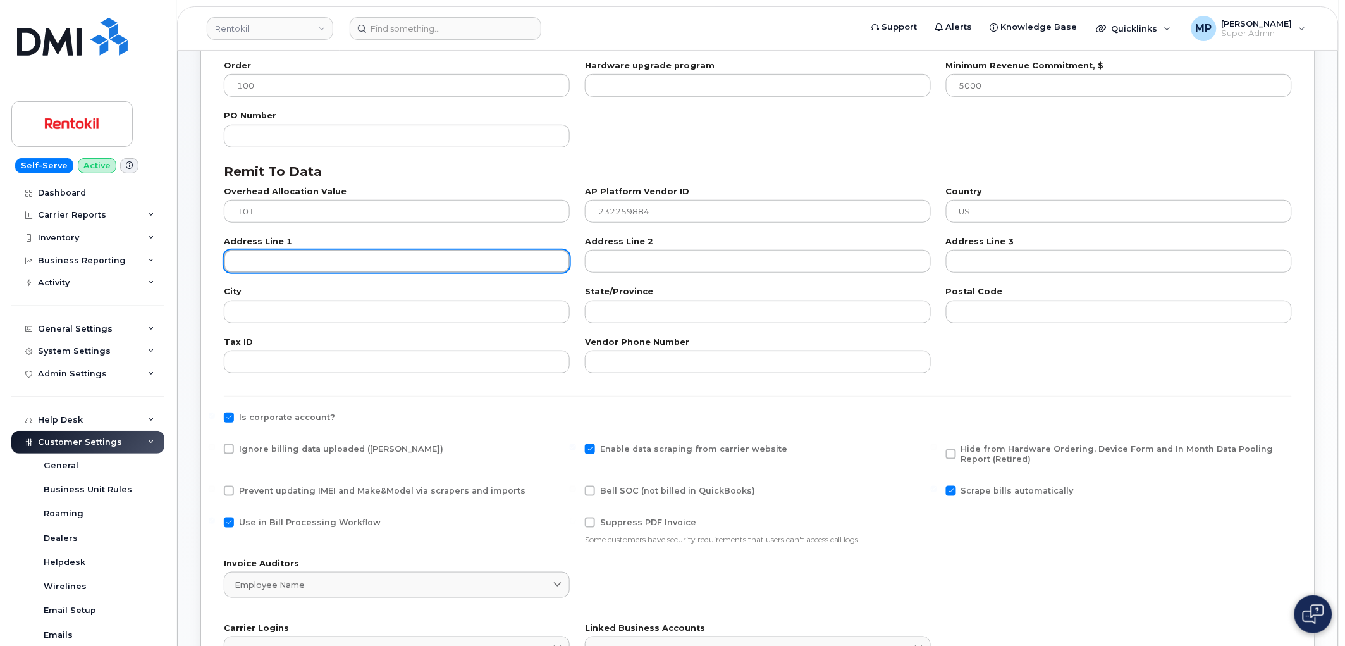
click at [393, 266] on input "text" at bounding box center [397, 261] width 346 height 23
click at [257, 261] on input "text" at bounding box center [397, 261] width 346 height 23
paste input "PO BOX 660108"
type input "PO BOX 660108"
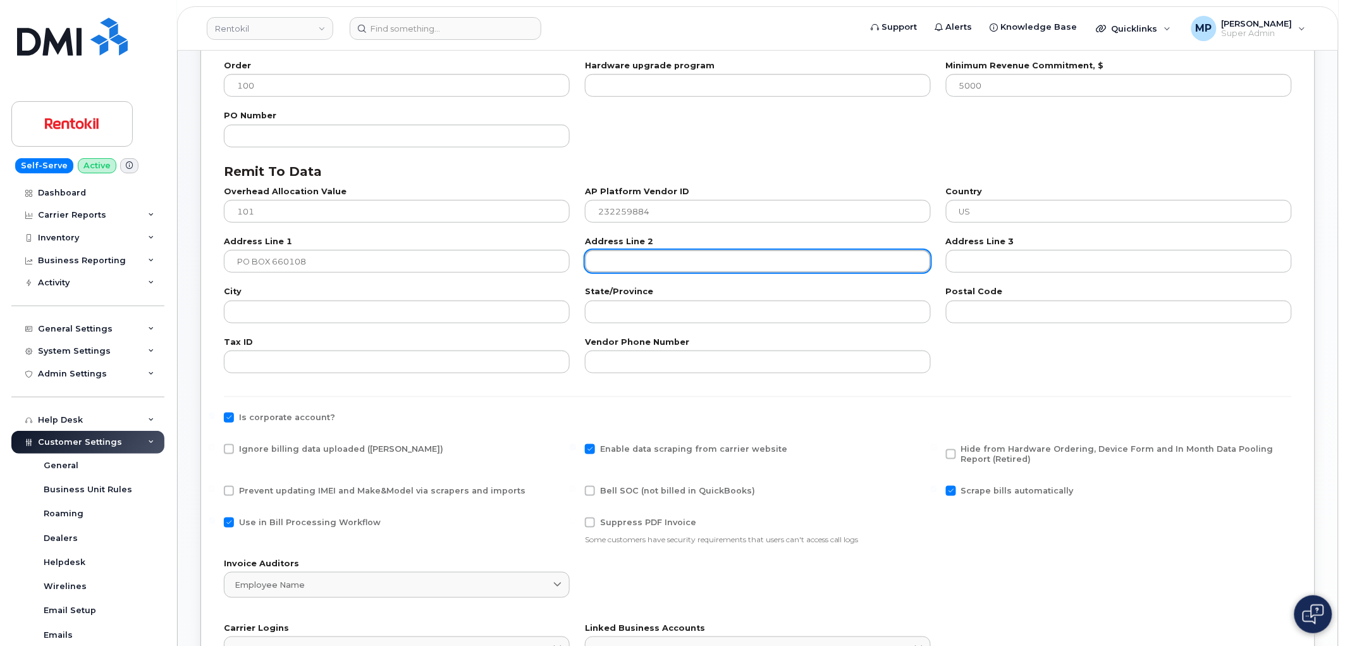
click at [746, 261] on input "text" at bounding box center [758, 261] width 346 height 23
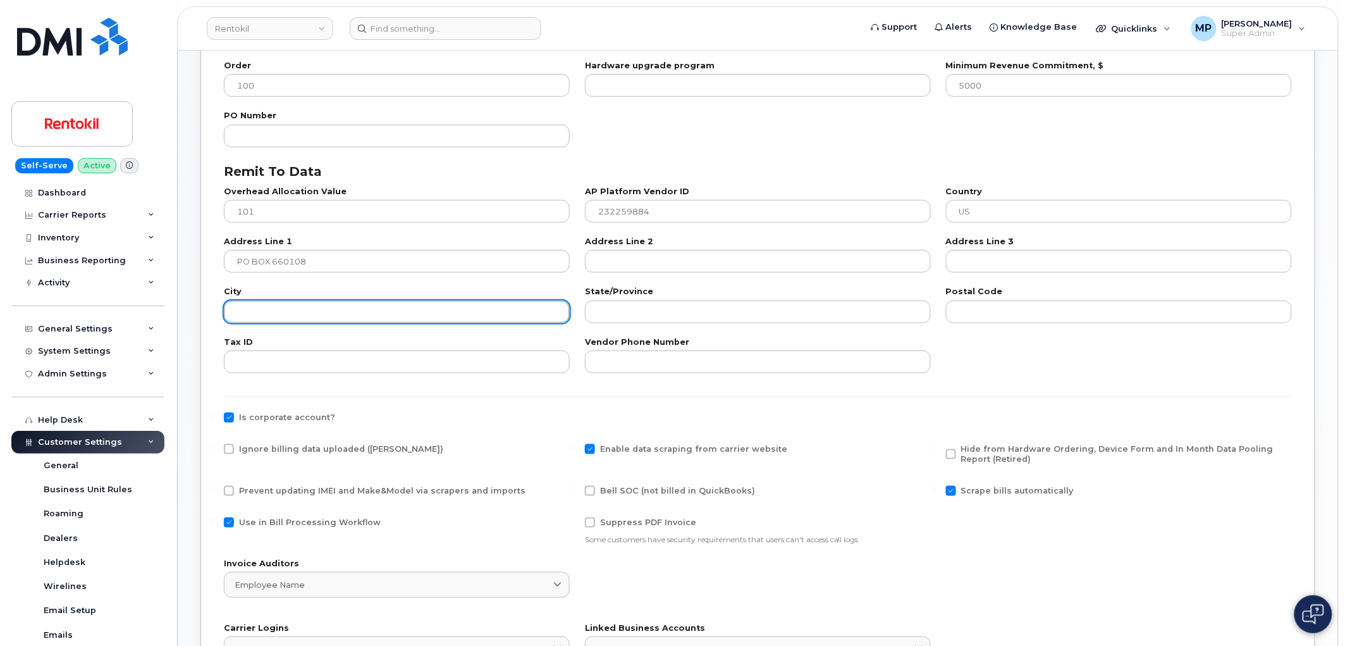
click at [340, 304] on input "text" at bounding box center [397, 311] width 346 height 23
paste input "Dallas"
type input "Dallas"
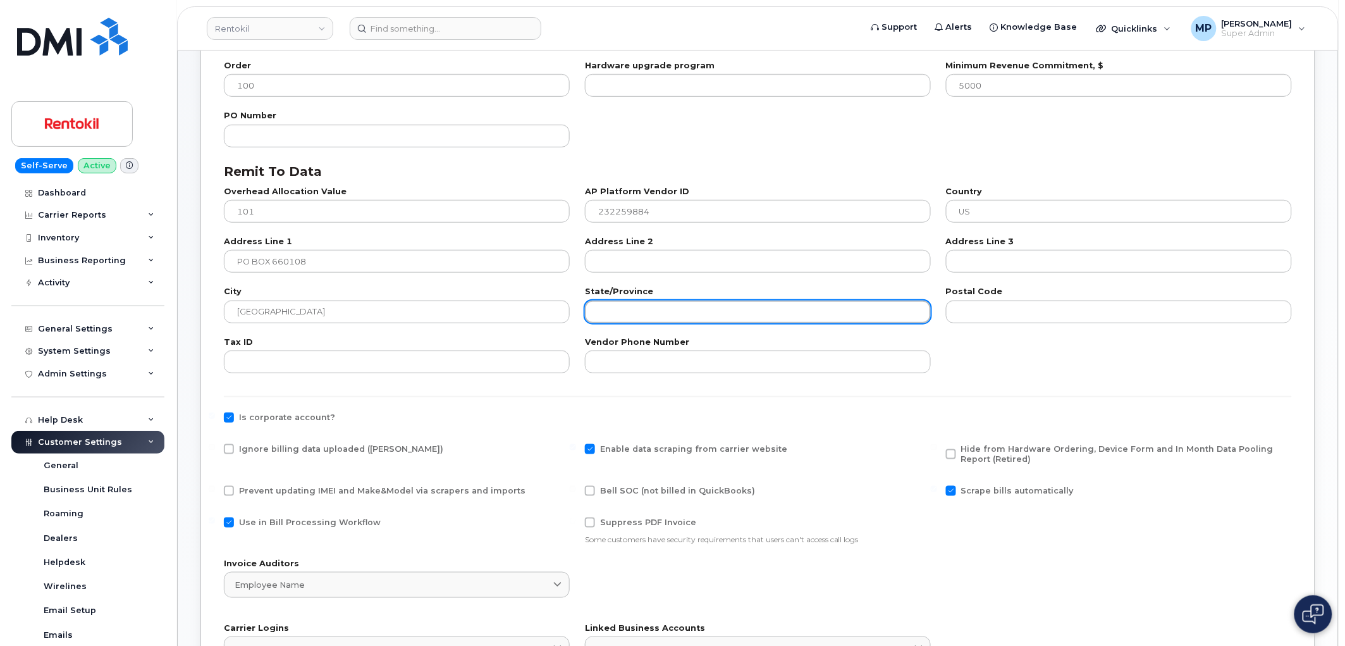
click at [700, 311] on input "text" at bounding box center [758, 311] width 346 height 23
type input "TX"
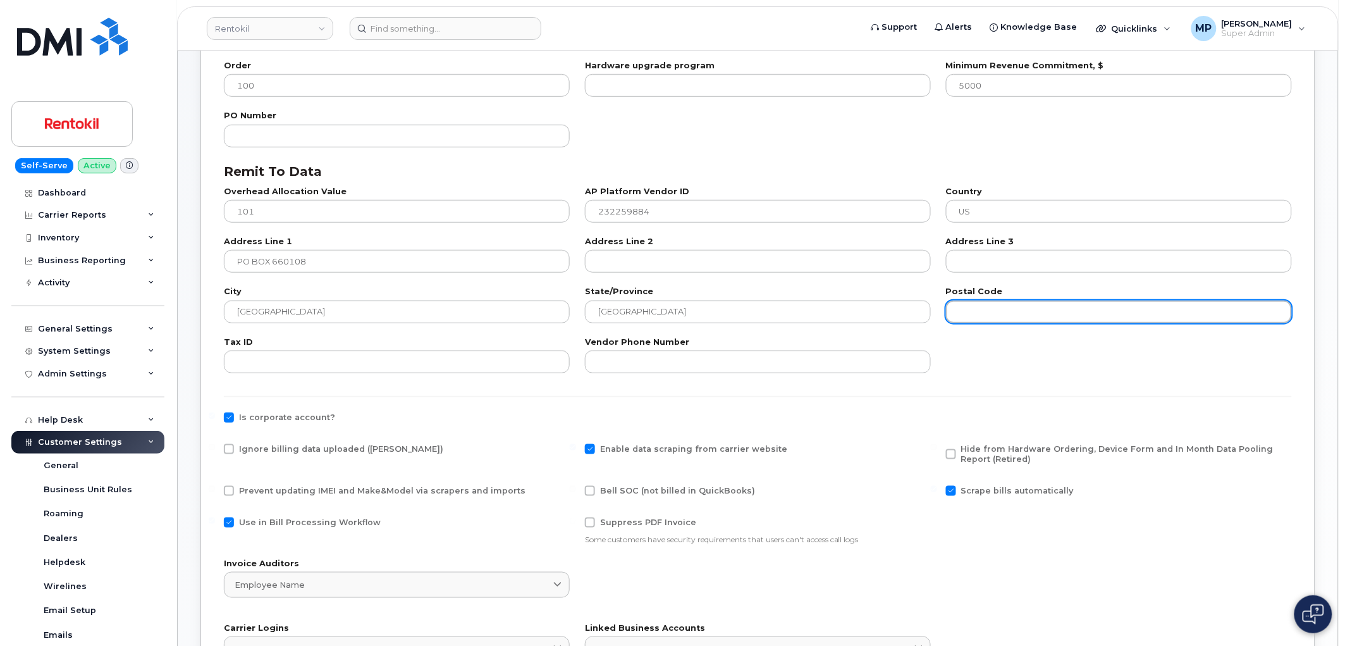
click at [981, 312] on input "text" at bounding box center [1119, 311] width 346 height 23
paste input "75266-0108"
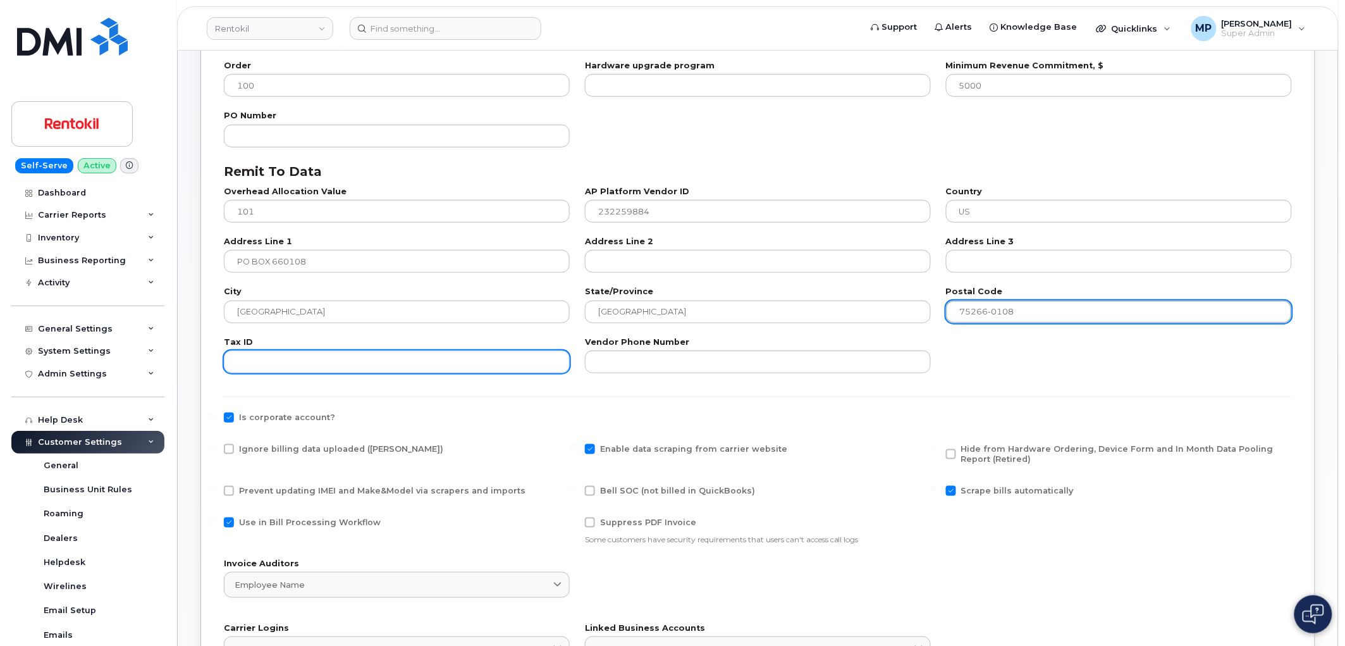
type input "75266-0108"
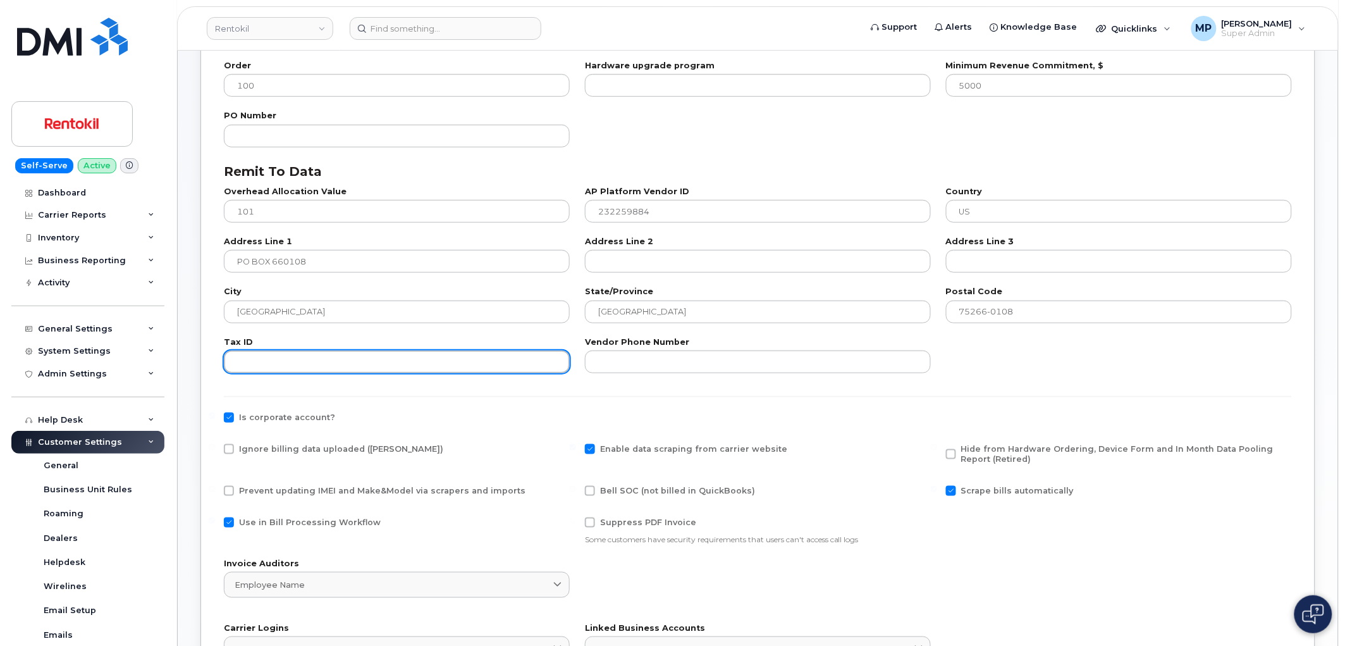
click at [307, 361] on input "text" at bounding box center [397, 361] width 346 height 23
click at [324, 361] on input "text" at bounding box center [397, 361] width 346 height 23
paste input "232259884"
type input "232259884"
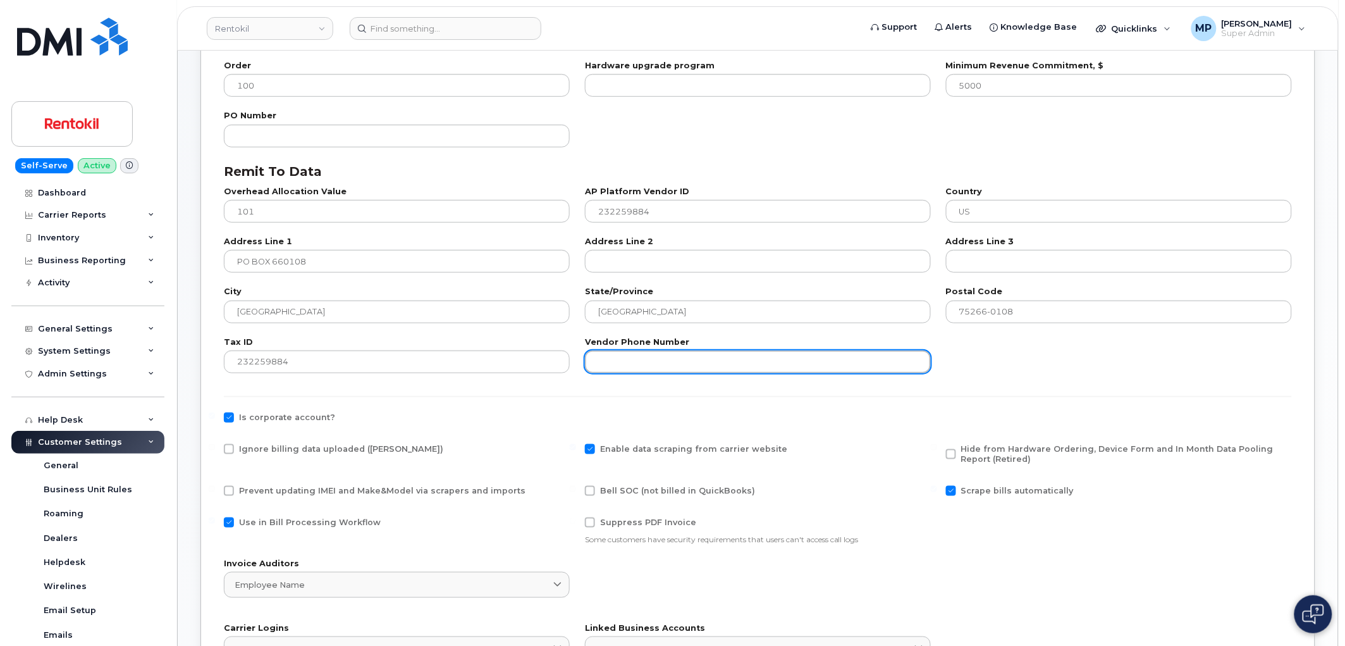
drag, startPoint x: 620, startPoint y: 361, endPoint x: 609, endPoint y: 355, distance: 12.5
click at [617, 358] on input "text" at bounding box center [758, 361] width 346 height 23
paste input "800-922-0204"
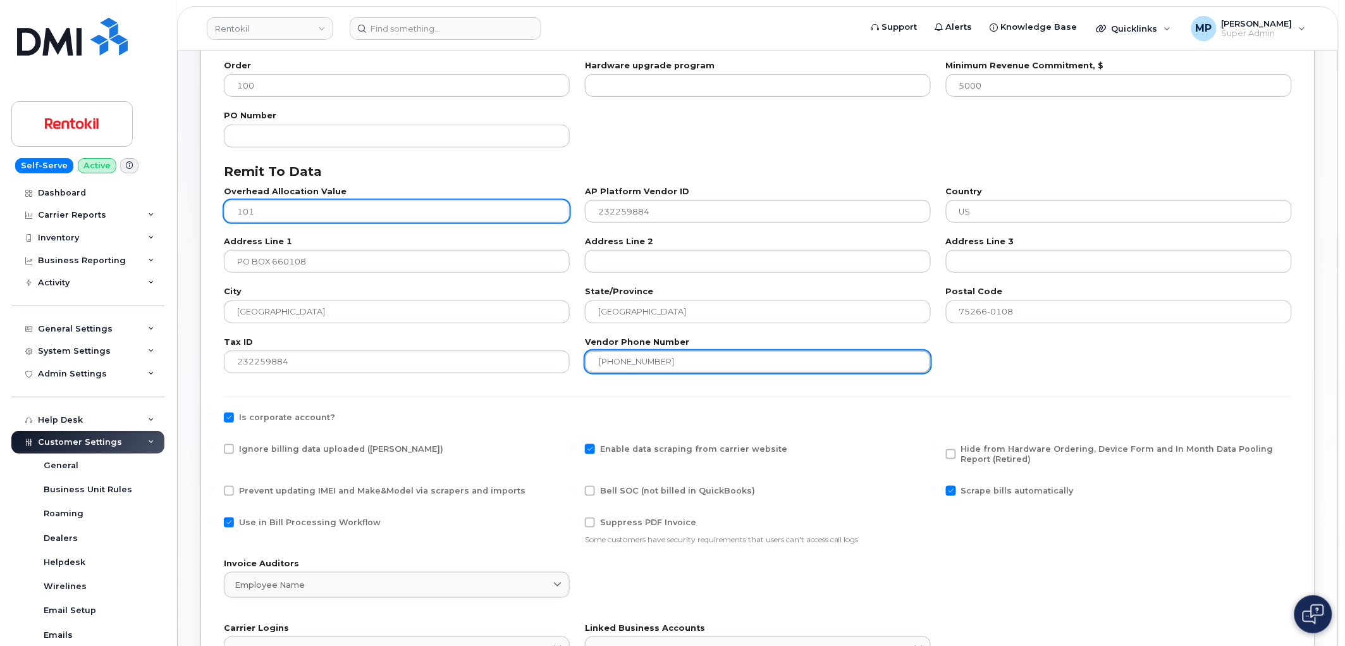
type input "800-922-0204"
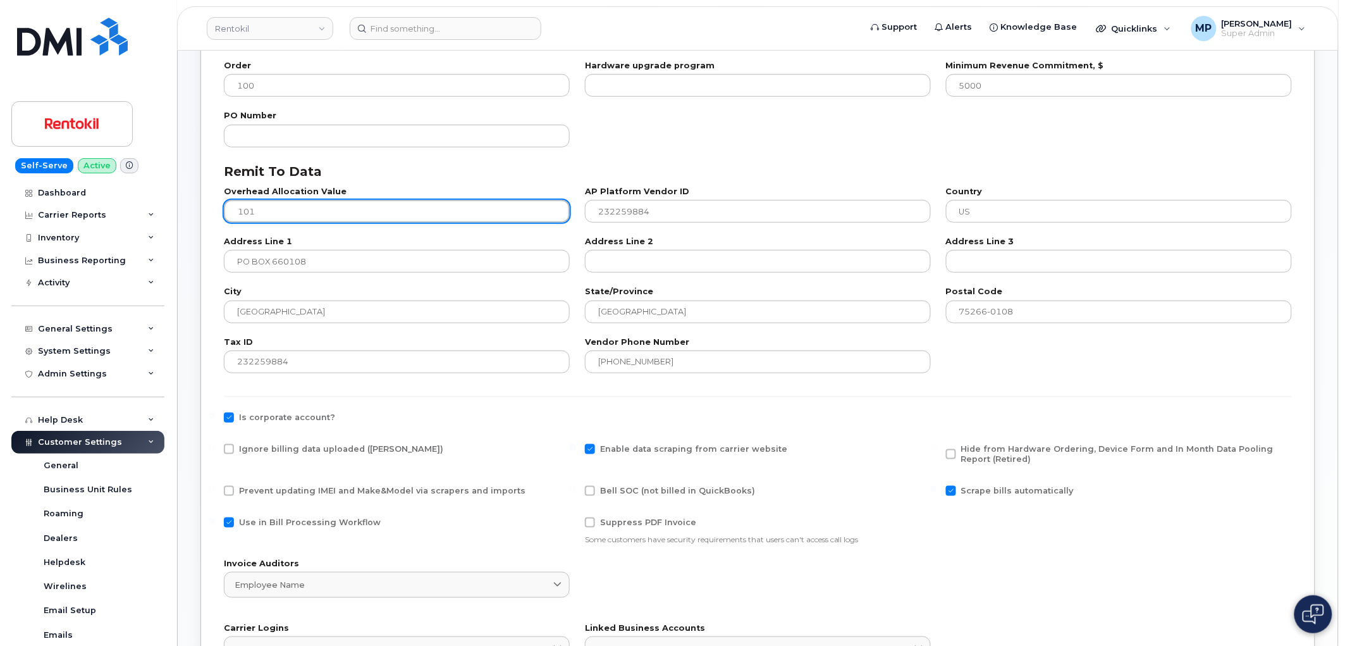
click at [263, 210] on input "101" at bounding box center [397, 211] width 346 height 23
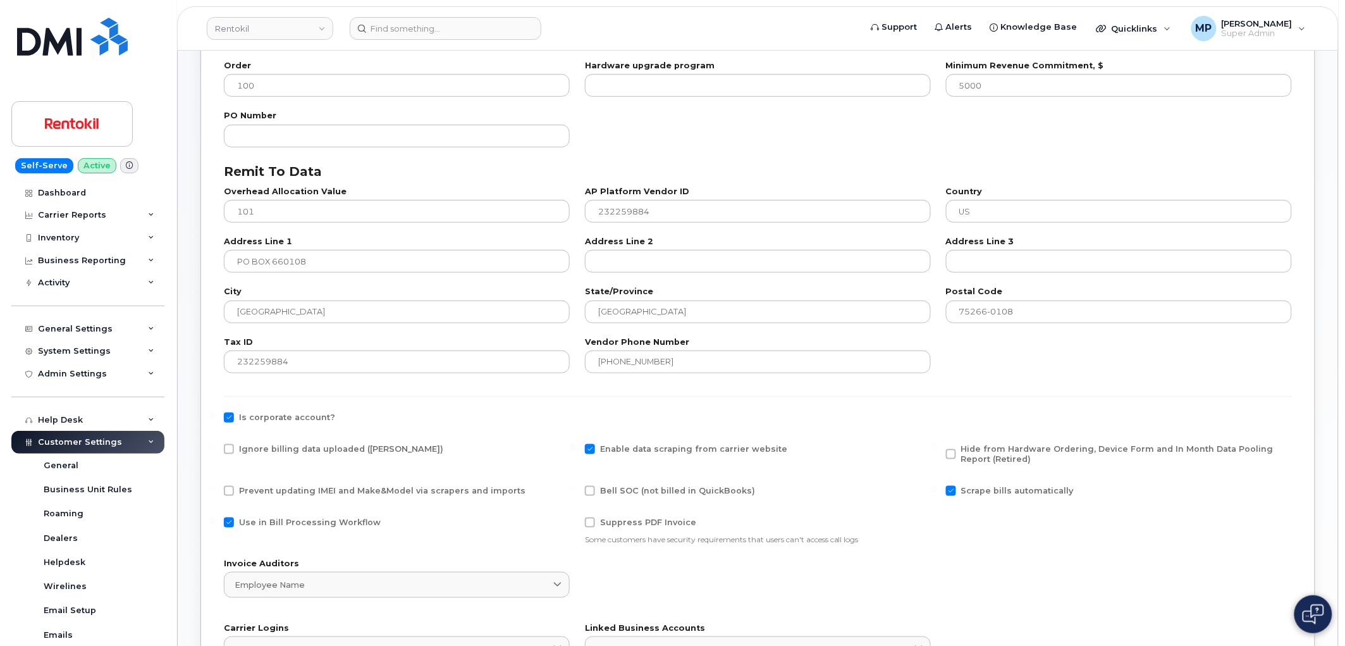
click at [735, 224] on div "AP Platform Vendor ID 232259884" at bounding box center [757, 205] width 361 height 50
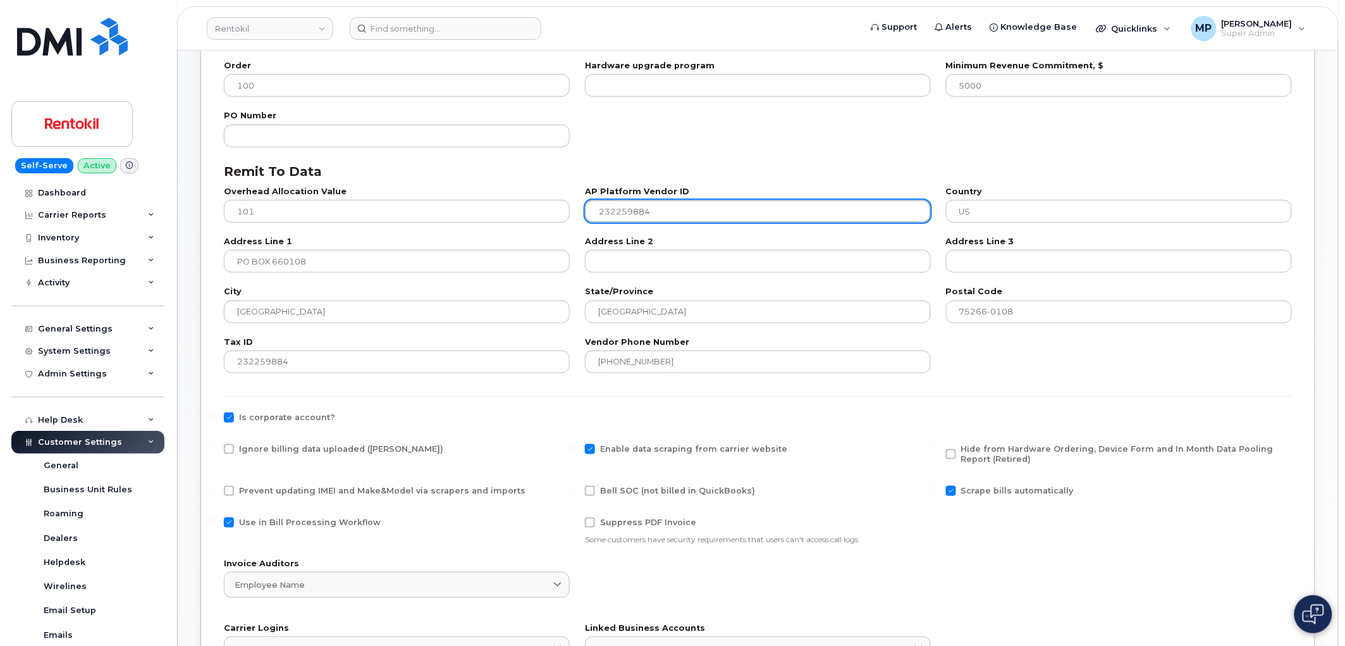
click at [713, 211] on input "232259884" at bounding box center [758, 211] width 346 height 23
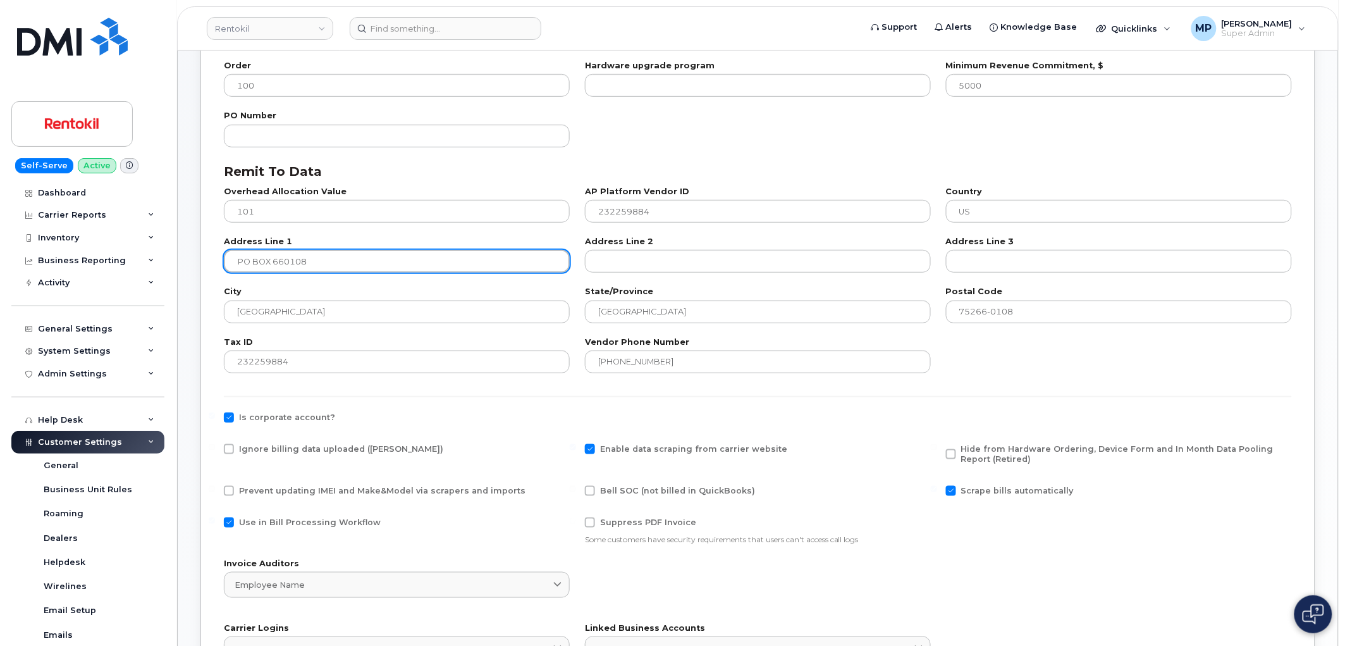
click at [335, 258] on input "PO BOX 660108" at bounding box center [397, 261] width 346 height 23
click at [457, 420] on div "Is corporate account?" at bounding box center [758, 420] width 1068 height 16
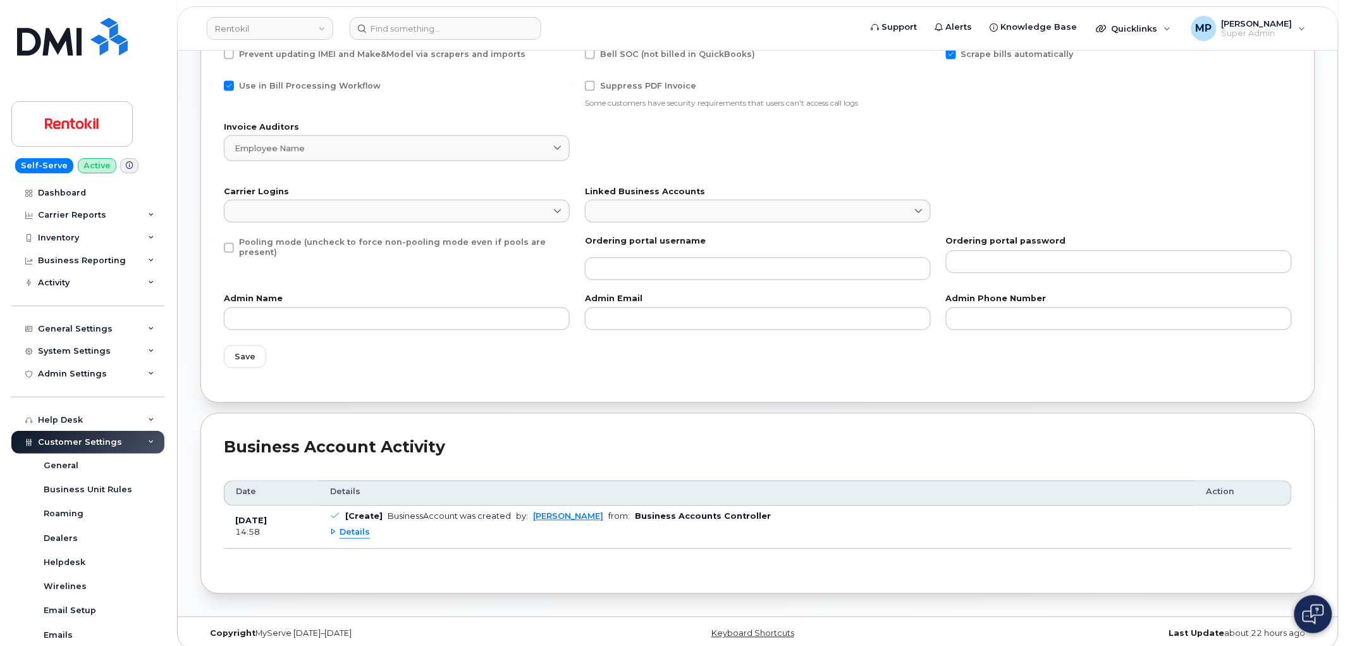
scroll to position [658, 0]
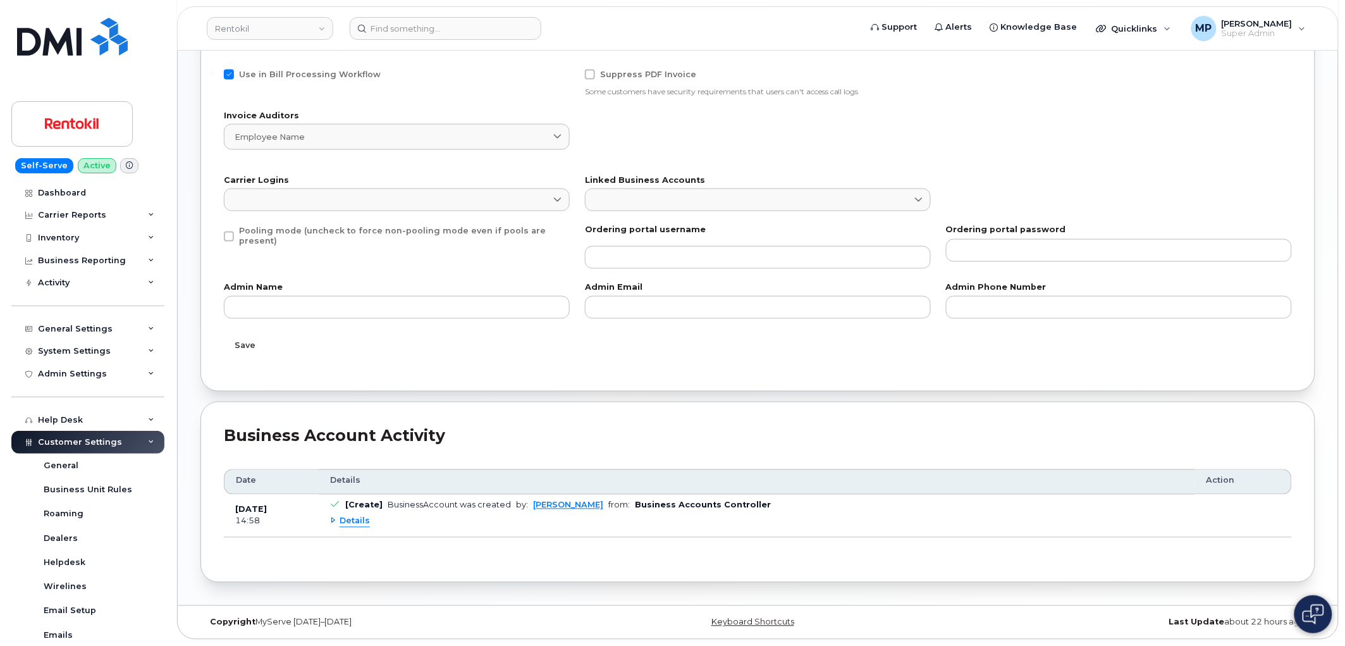
click at [247, 350] on span "Save" at bounding box center [245, 346] width 21 height 12
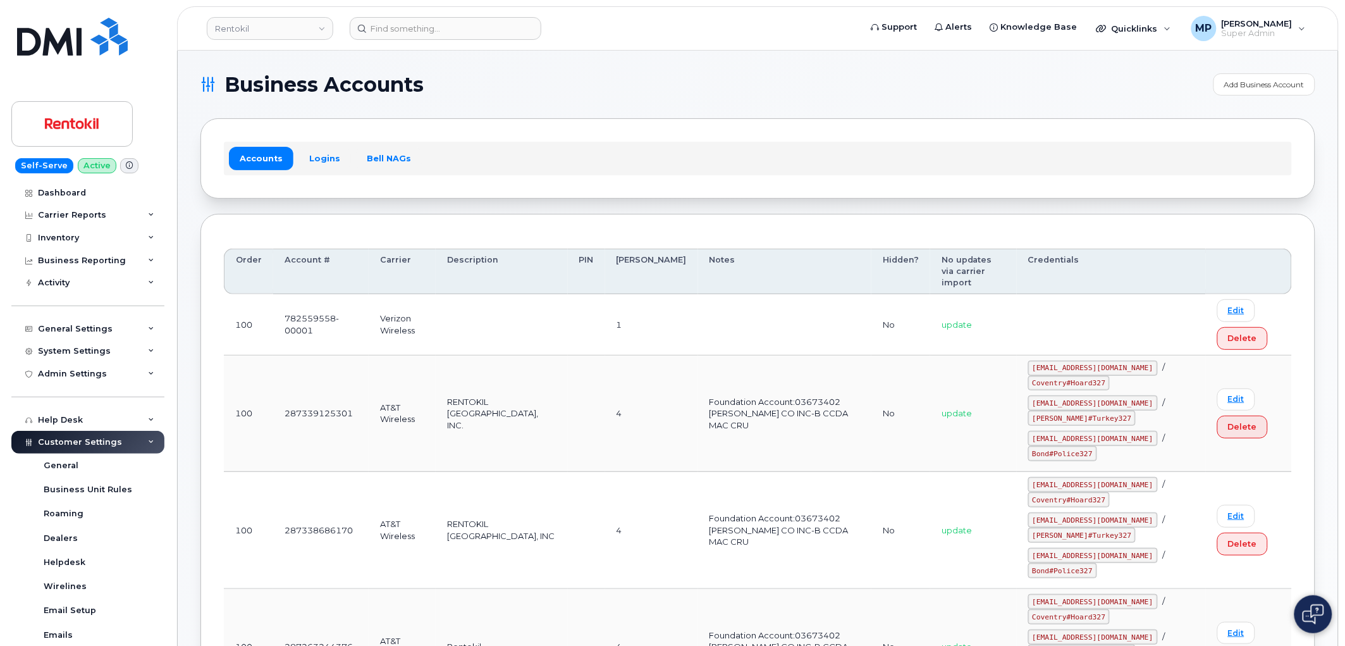
drag, startPoint x: 767, startPoint y: 70, endPoint x: 869, endPoint y: 78, distance: 102.7
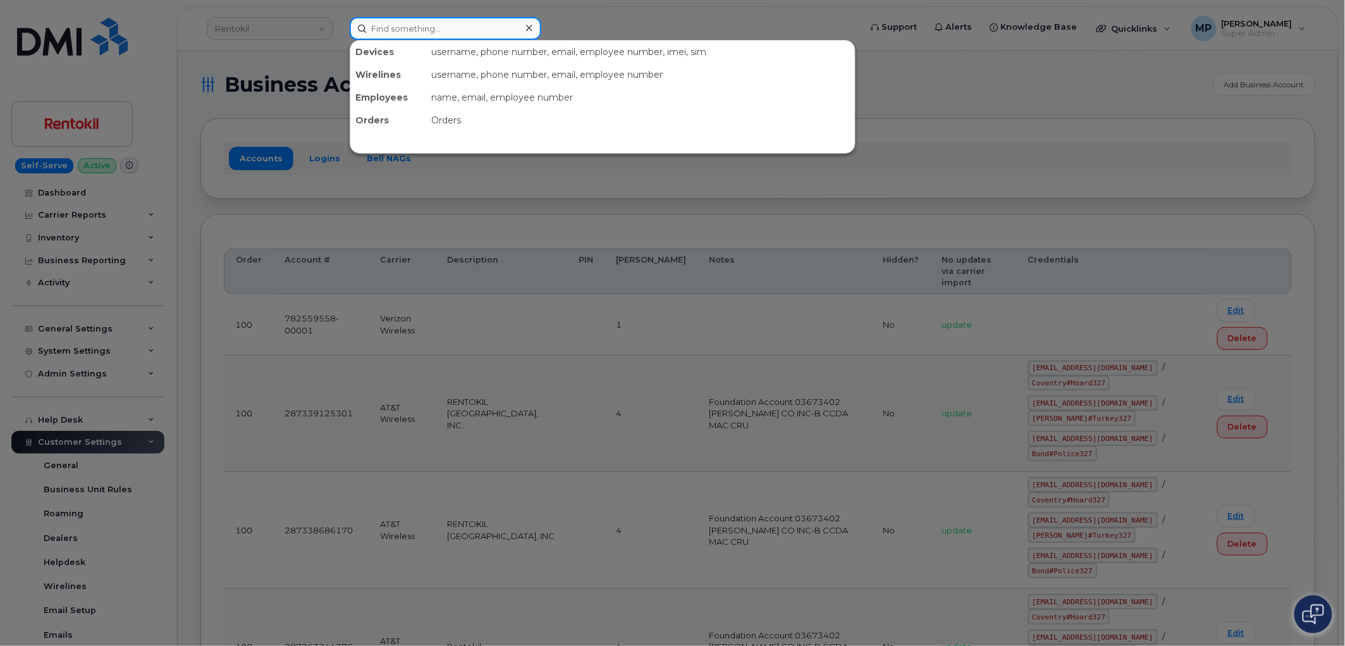
click at [390, 25] on input at bounding box center [446, 28] width 192 height 23
paste input "A008BE93"
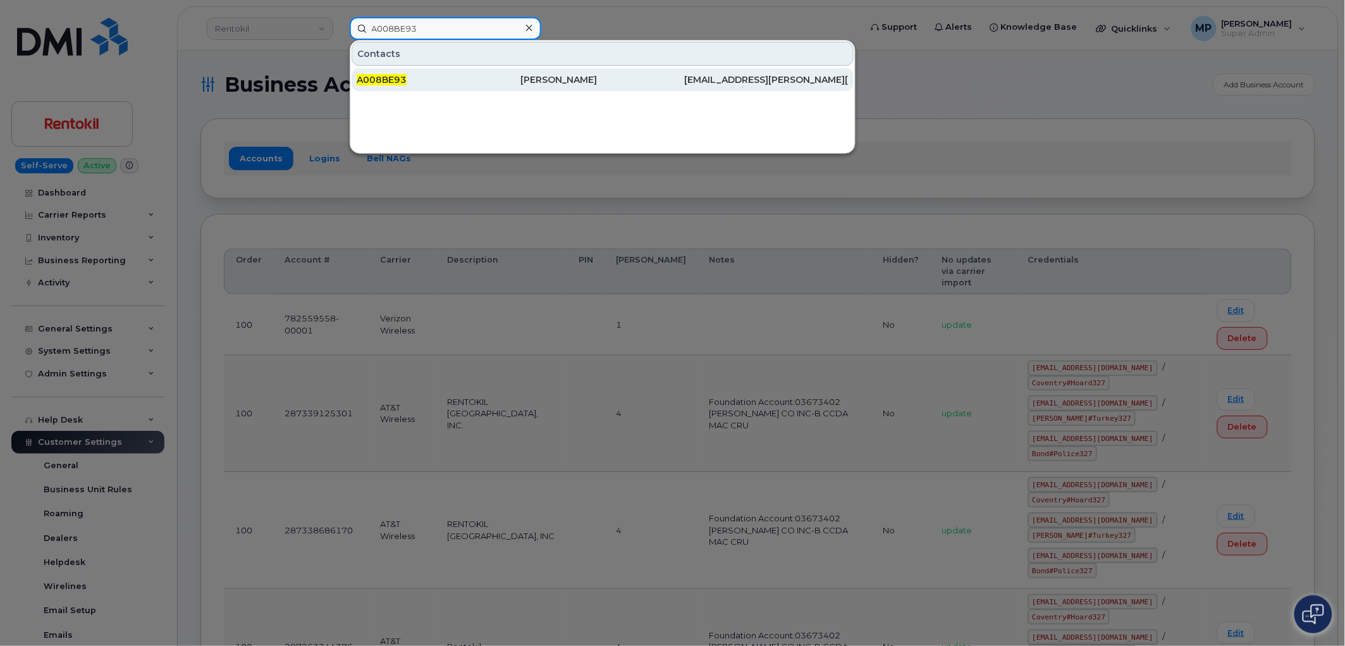
type input "A008BE93"
click at [388, 78] on span "A008BE93" at bounding box center [382, 79] width 50 height 11
click at [381, 74] on span "A008BE93" at bounding box center [382, 79] width 50 height 11
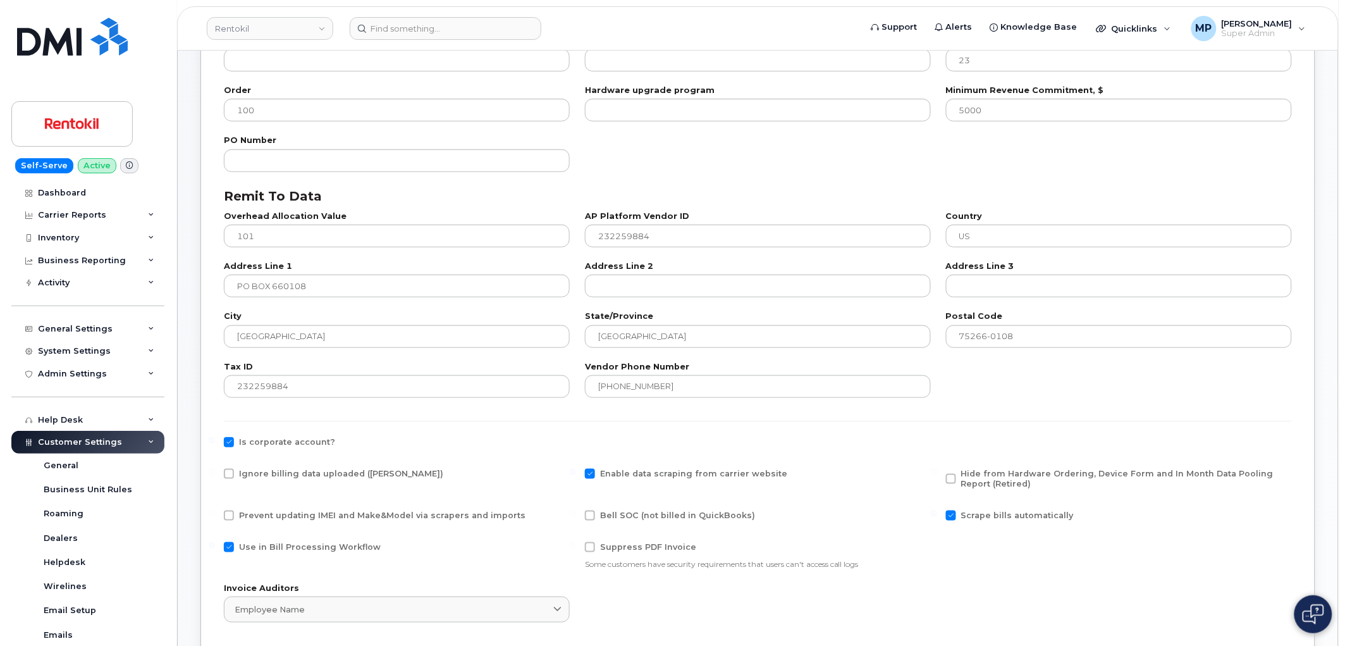
scroll to position [211, 0]
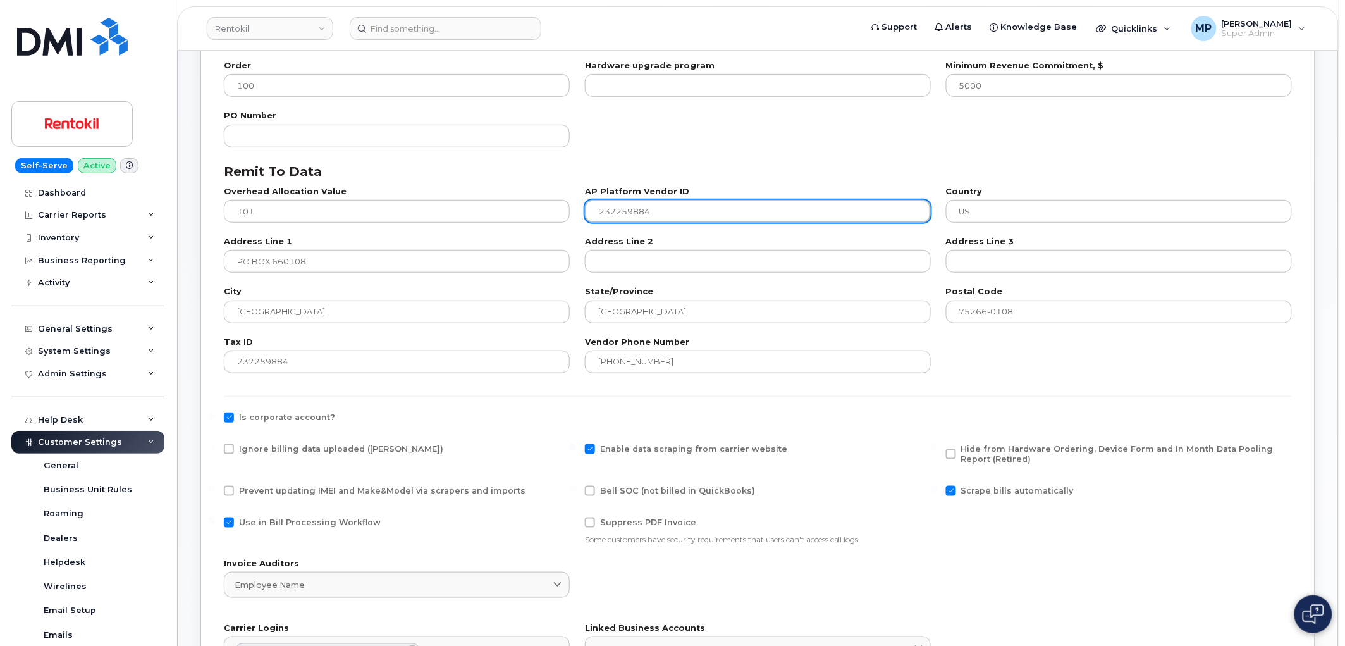
click at [620, 209] on input "232259884" at bounding box center [758, 211] width 346 height 23
click at [622, 207] on input "232259884" at bounding box center [758, 211] width 346 height 23
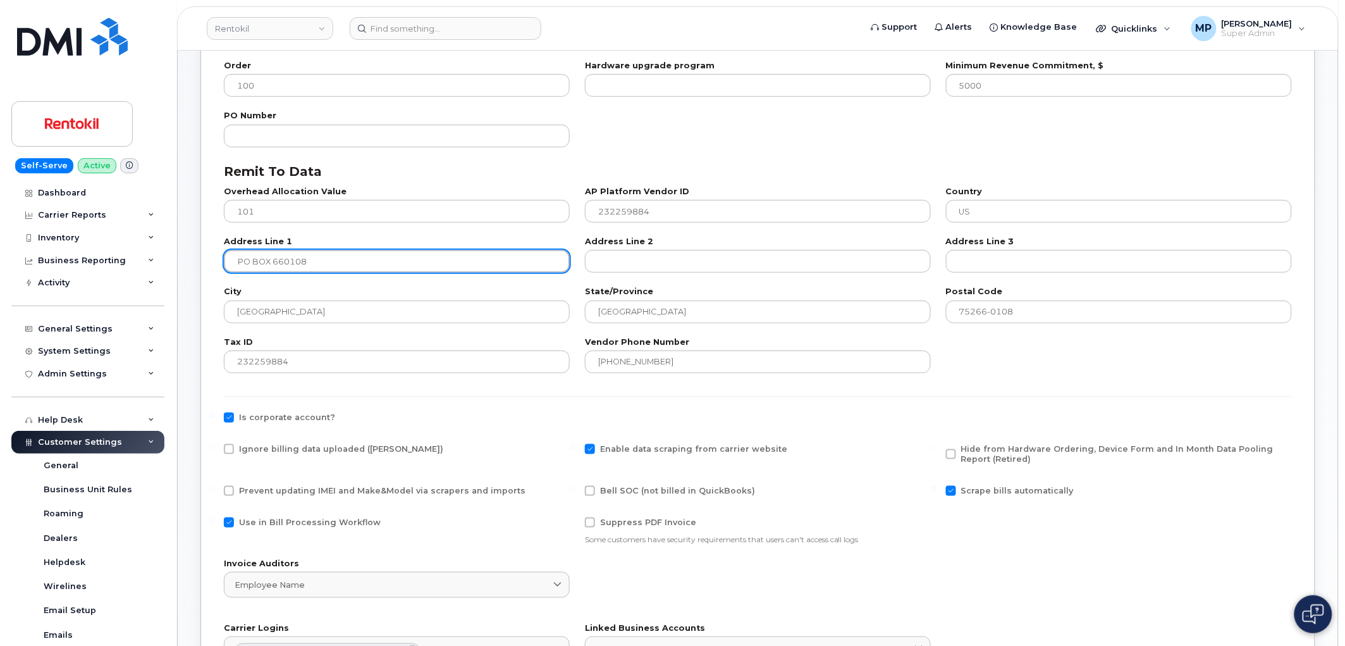
drag, startPoint x: 299, startPoint y: 259, endPoint x: 194, endPoint y: 261, distance: 105.0
click at [193, 262] on div "Edit Business Account Verizon Wireless - 242273621-00001 Edit Business Account …" at bounding box center [758, 657] width 1161 height 1634
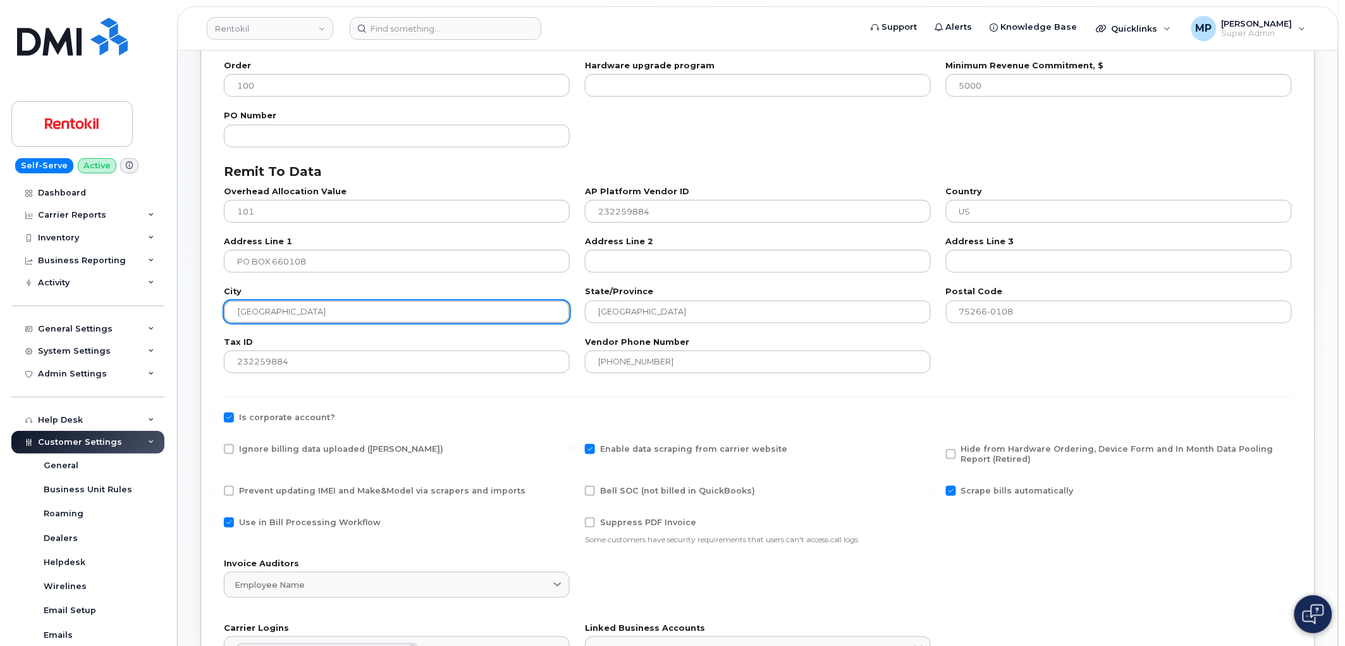
click at [250, 309] on input "Dallas" at bounding box center [397, 311] width 346 height 23
type input "Dallas"
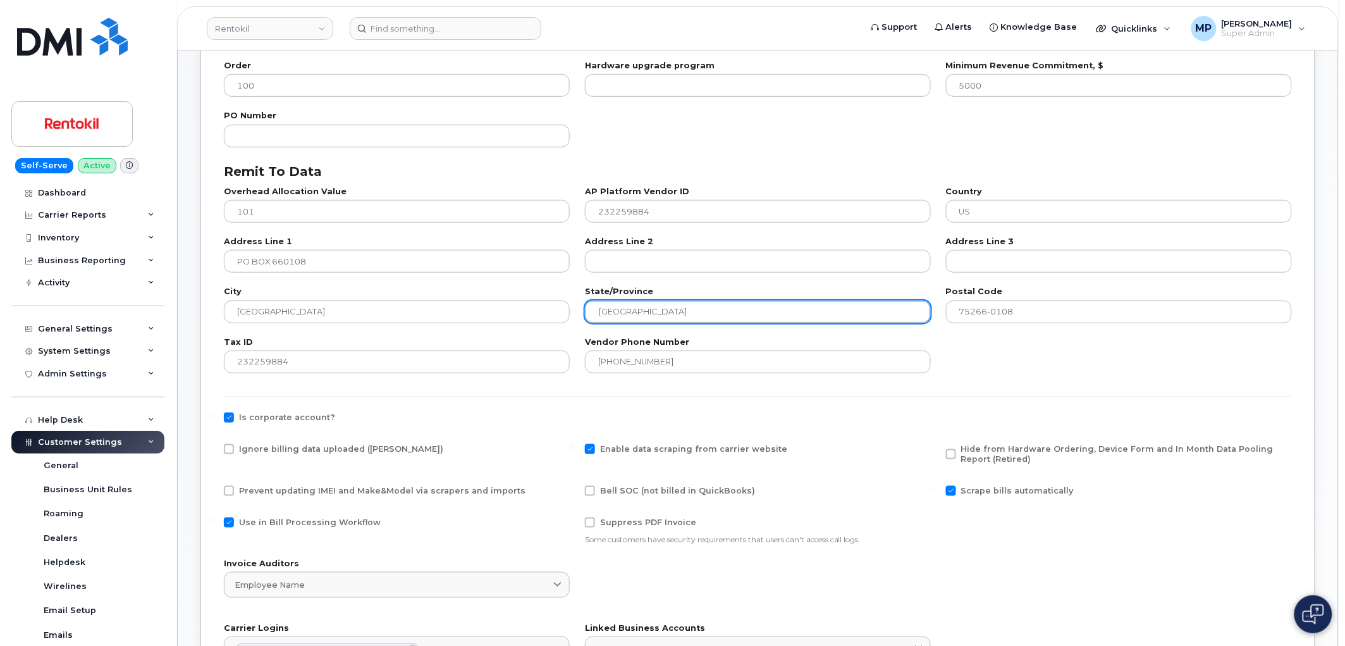
click at [693, 312] on input "TX" at bounding box center [758, 311] width 346 height 23
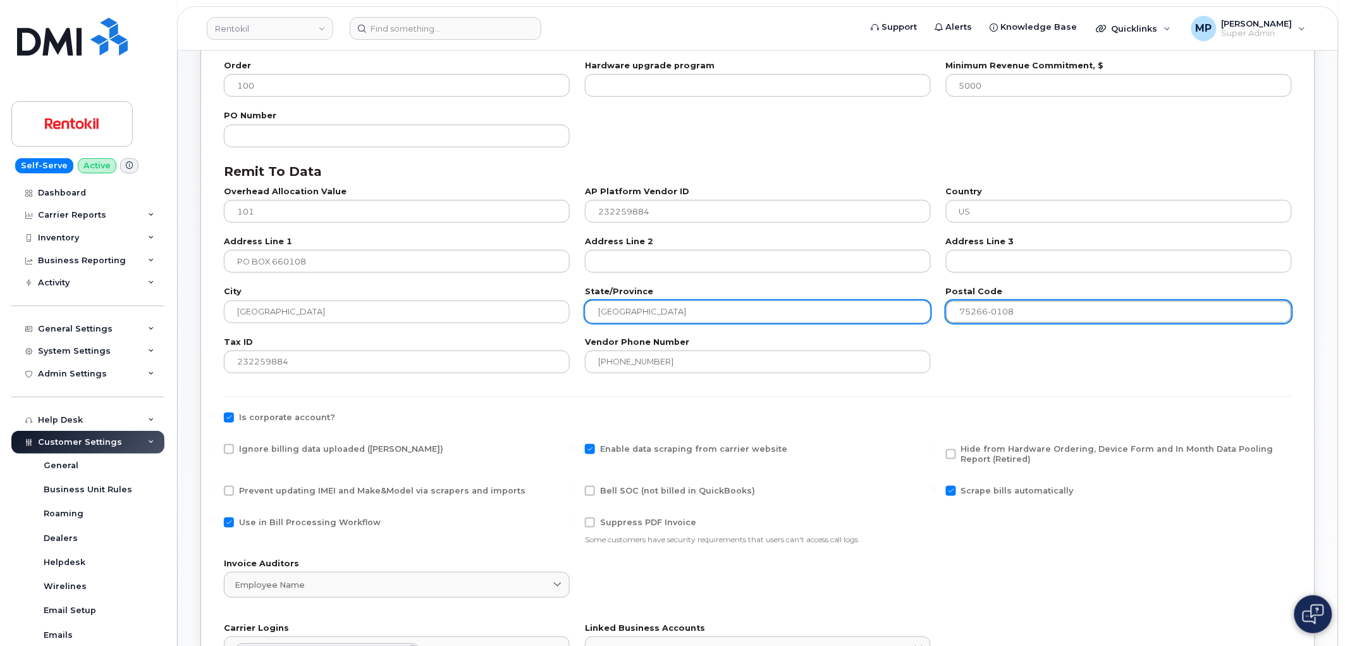
drag, startPoint x: 1023, startPoint y: 311, endPoint x: 918, endPoint y: 318, distance: 105.2
click at [918, 318] on div "City Dallas State/Province TX Postal Code 75266-0108" at bounding box center [757, 305] width 1083 height 50
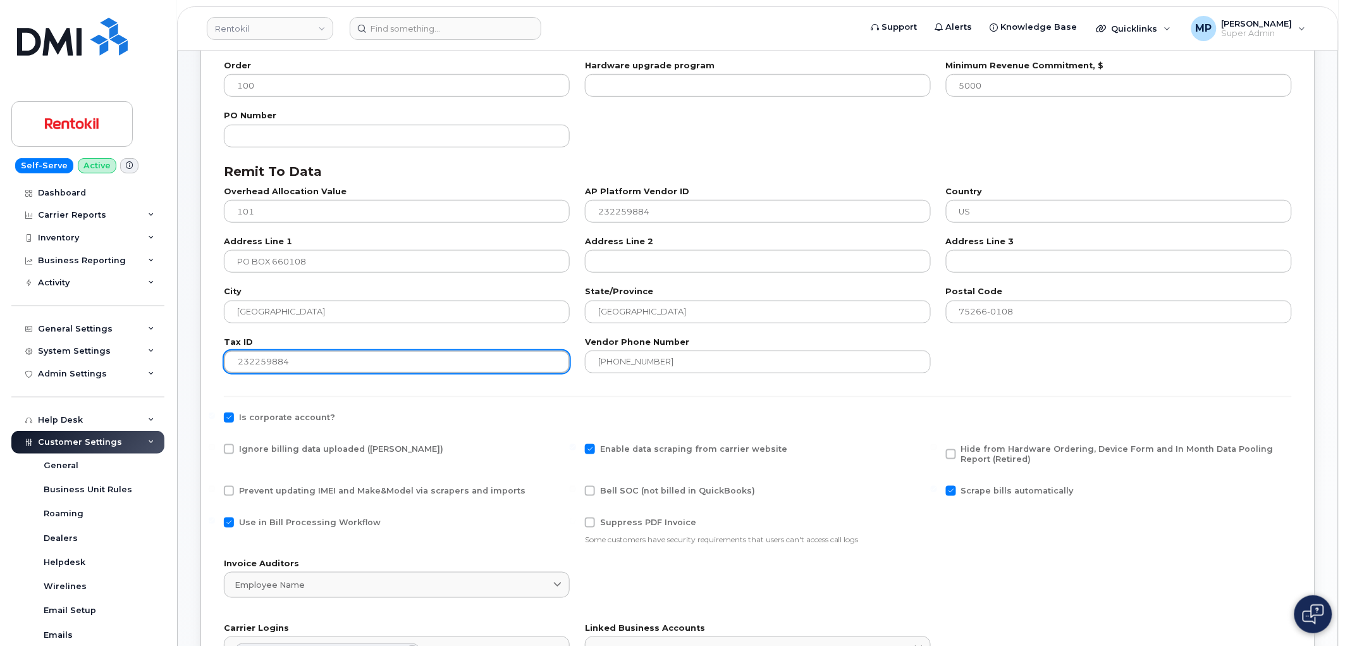
click at [256, 361] on input "232259884" at bounding box center [397, 361] width 346 height 23
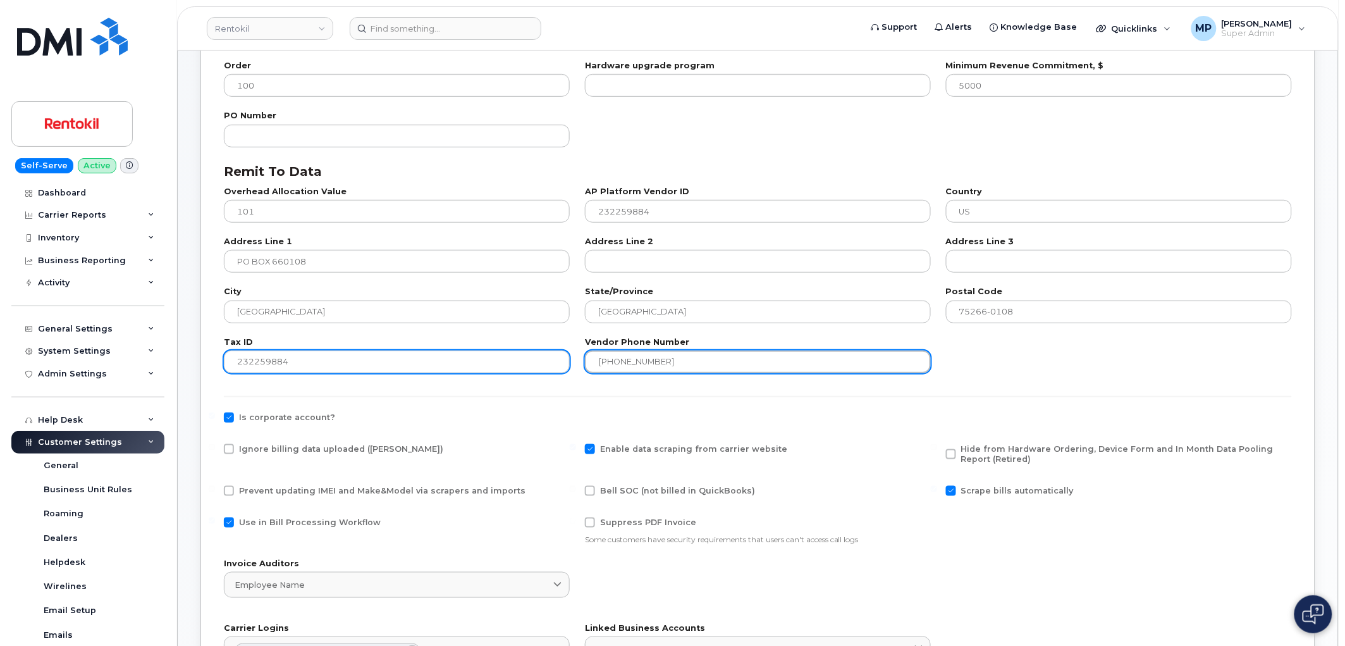
drag, startPoint x: 670, startPoint y: 364, endPoint x: 545, endPoint y: 364, distance: 125.2
click at [545, 366] on div "Tax ID 232259884 Vendor Phone Number 800-922-0204" at bounding box center [757, 356] width 1083 height 50
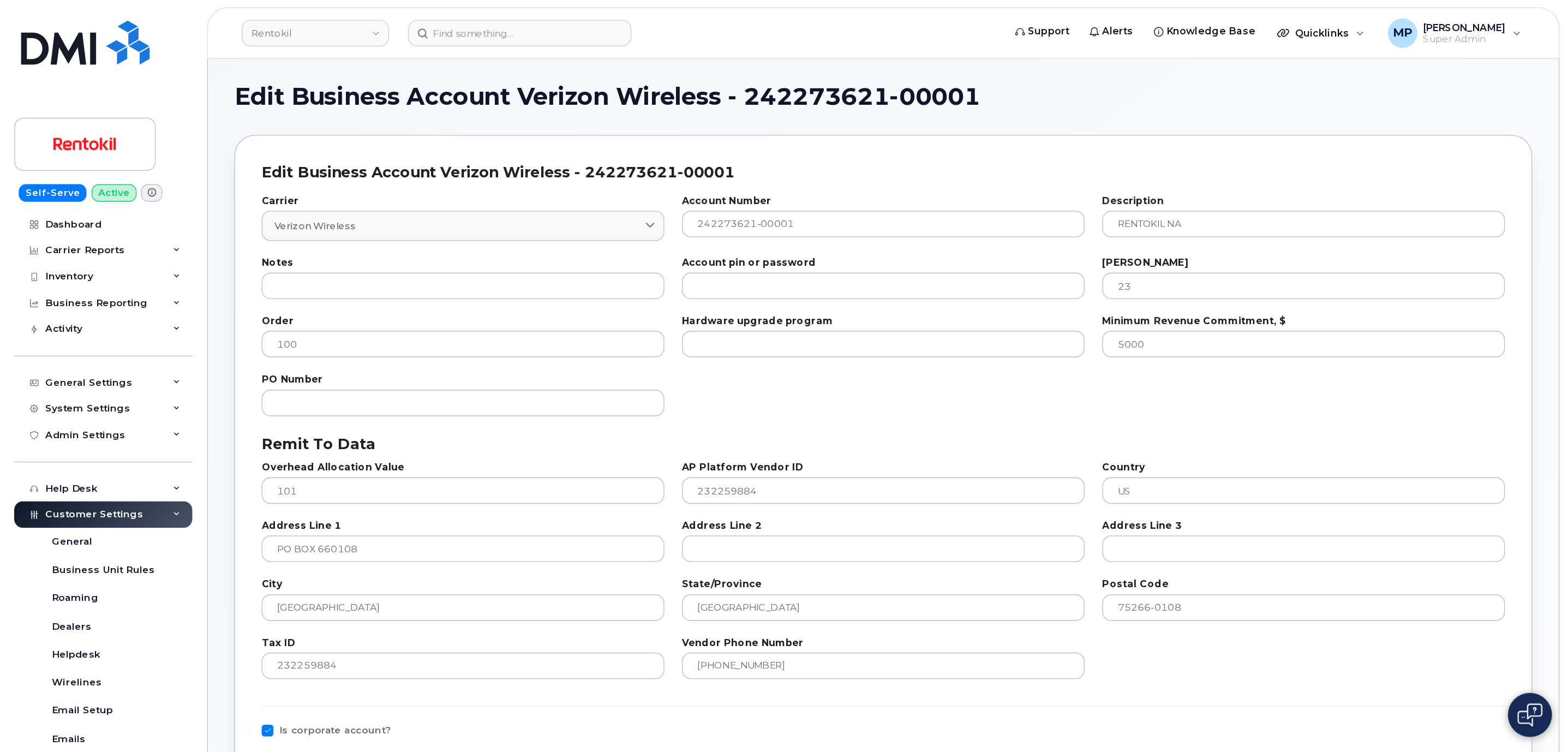
scroll to position [0, 0]
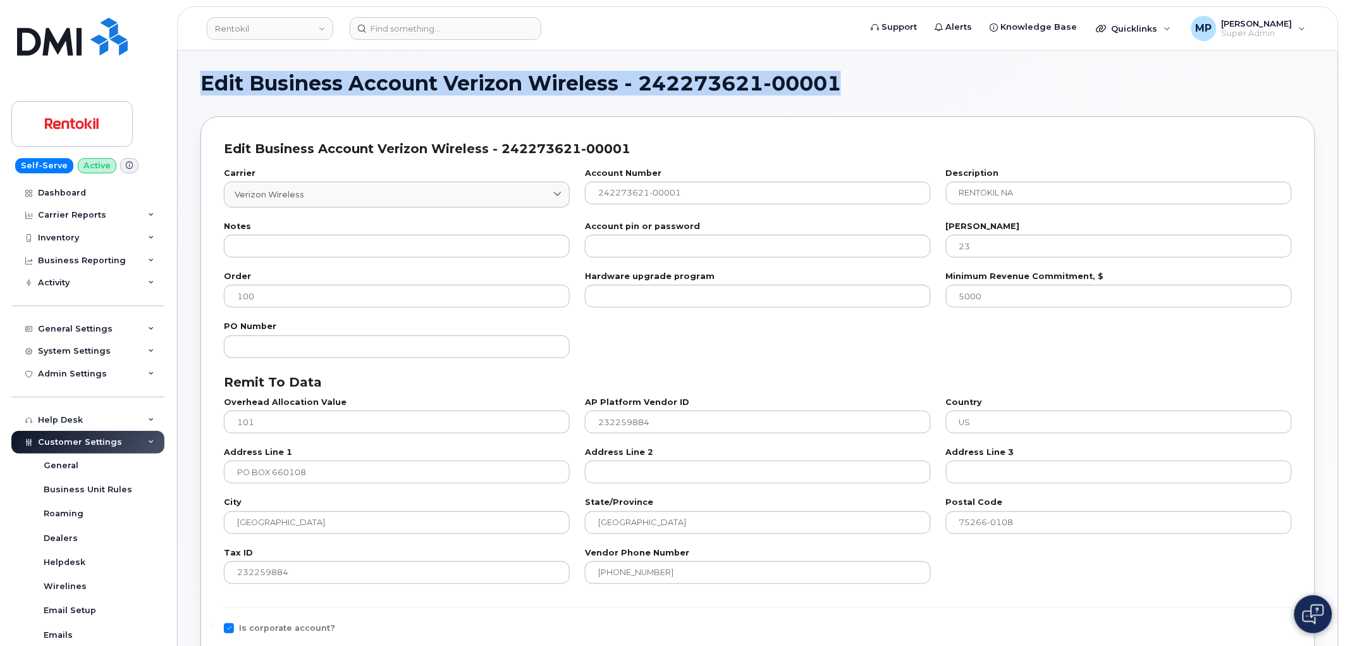
drag, startPoint x: 854, startPoint y: 83, endPoint x: 206, endPoint y: 68, distance: 649.1
click at [861, 81] on h1 "Edit Business Account Verizon Wireless - 242273621-00001" at bounding box center [754, 83] width 1109 height 20
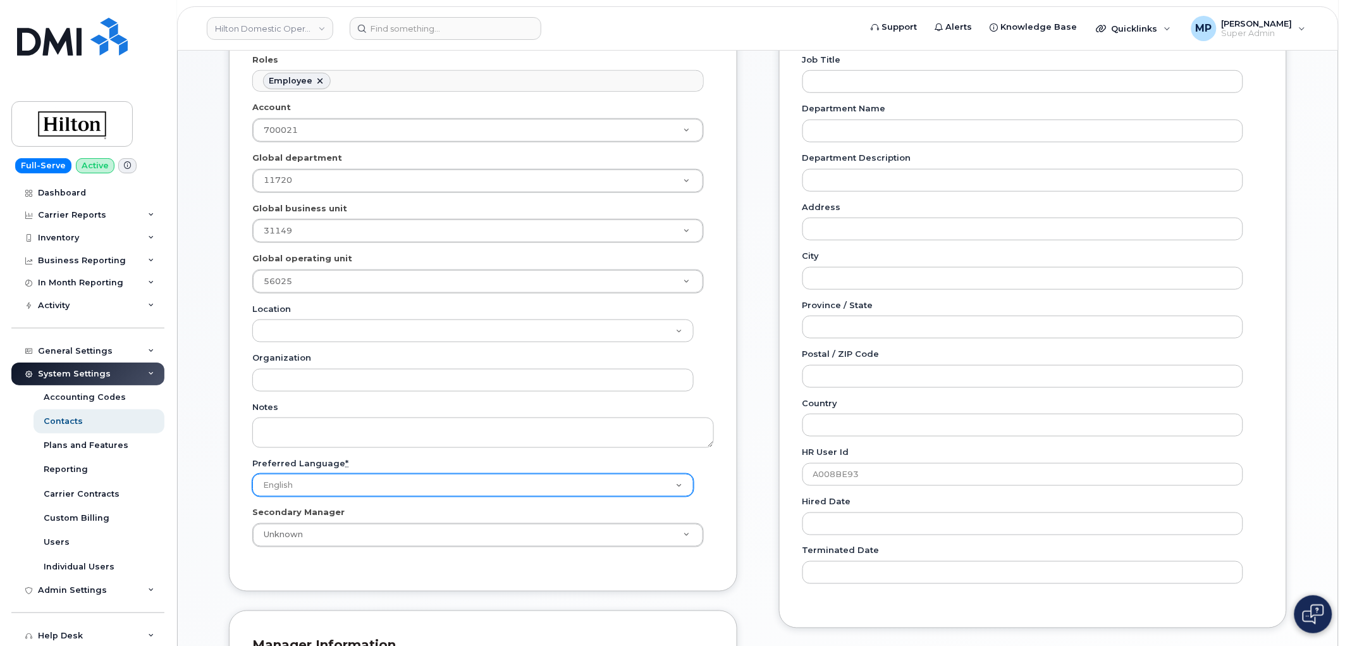
scroll to position [351, 0]
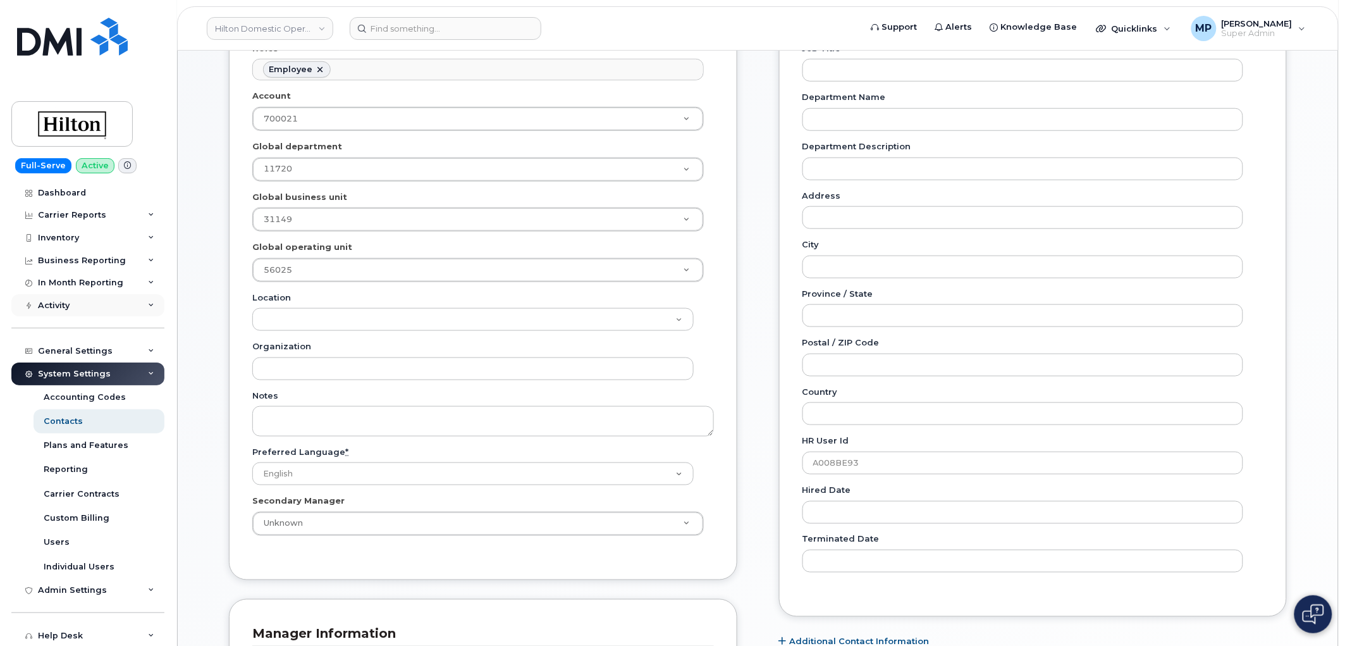
click at [61, 308] on div "Activity" at bounding box center [54, 305] width 32 height 10
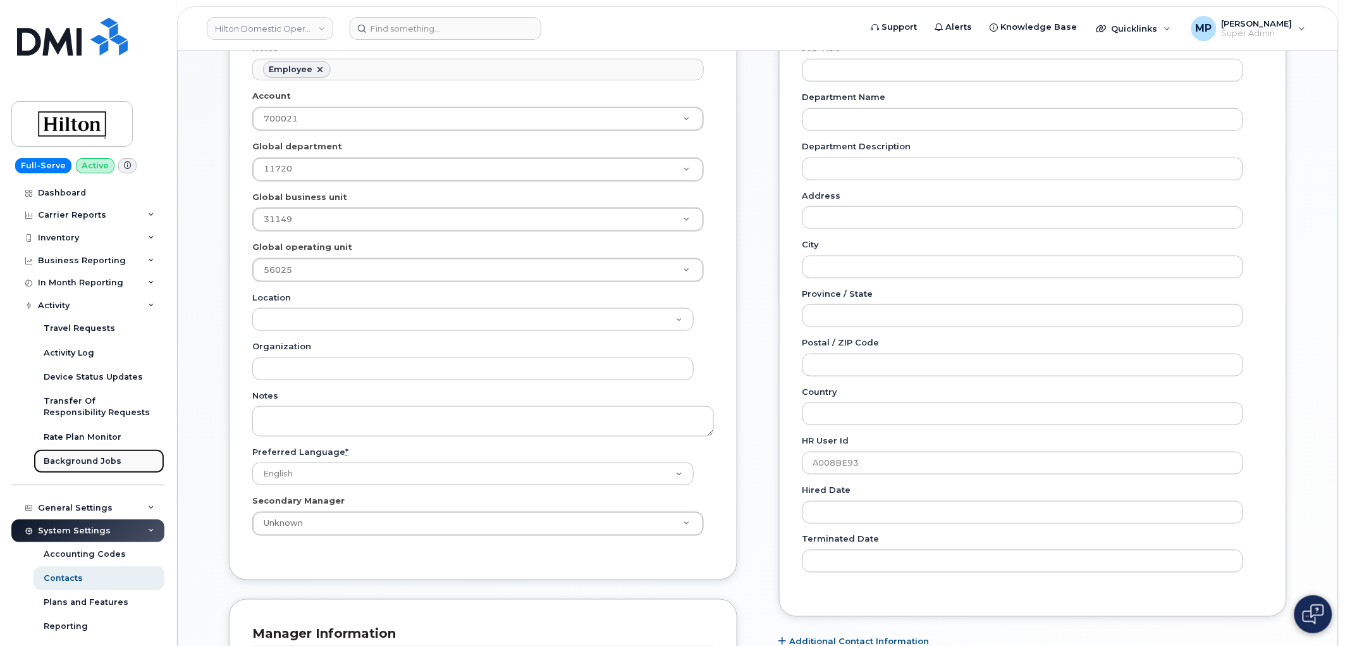
click at [76, 458] on div "Background Jobs" at bounding box center [83, 460] width 78 height 11
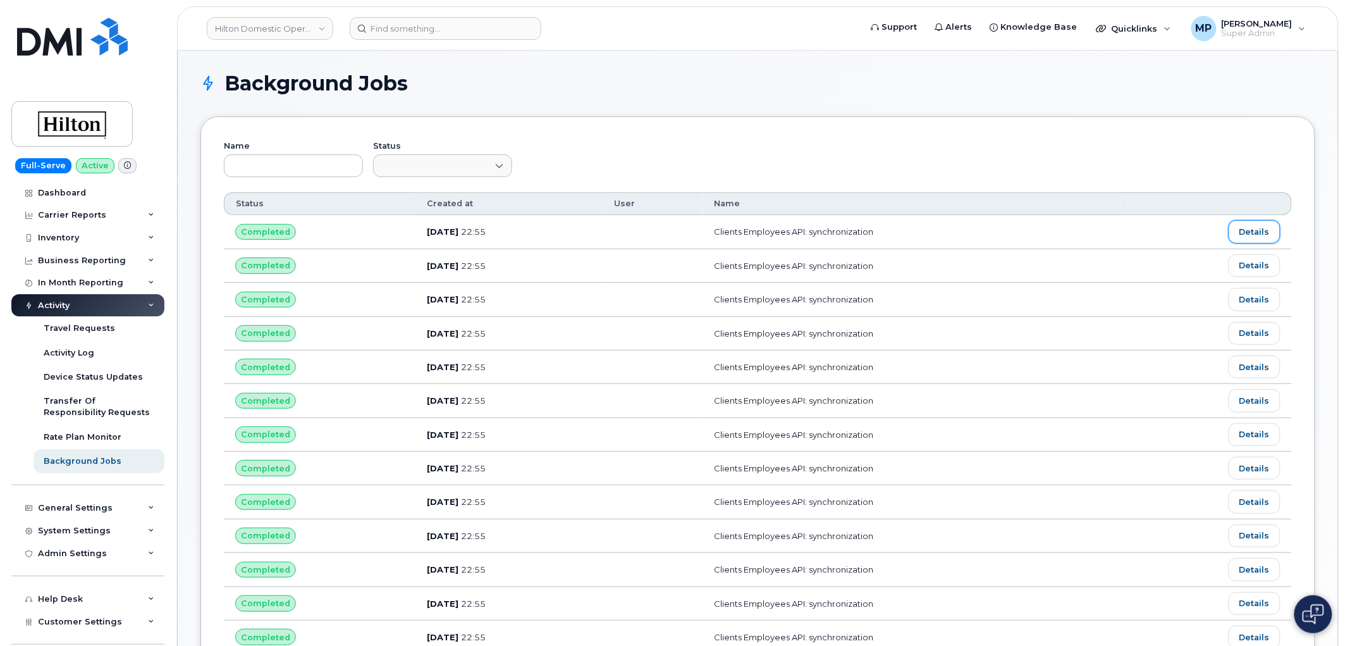
click at [1259, 225] on link "Details" at bounding box center [1255, 231] width 52 height 23
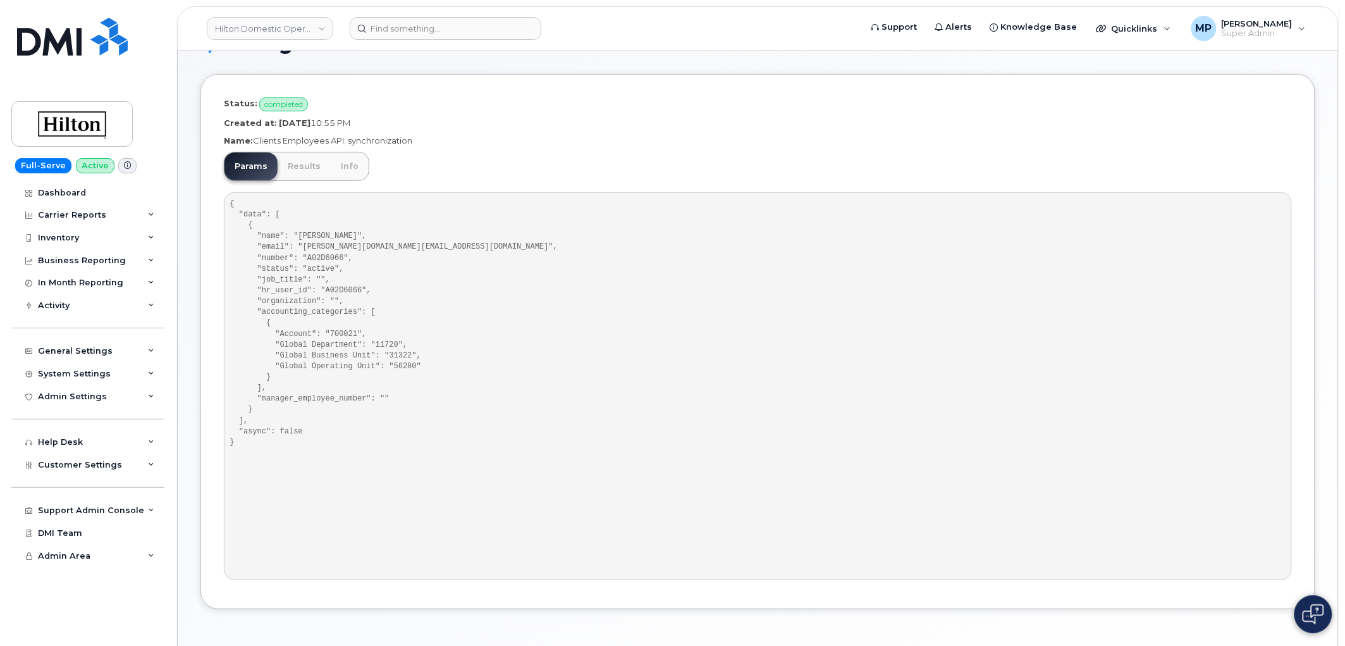
scroll to position [17, 0]
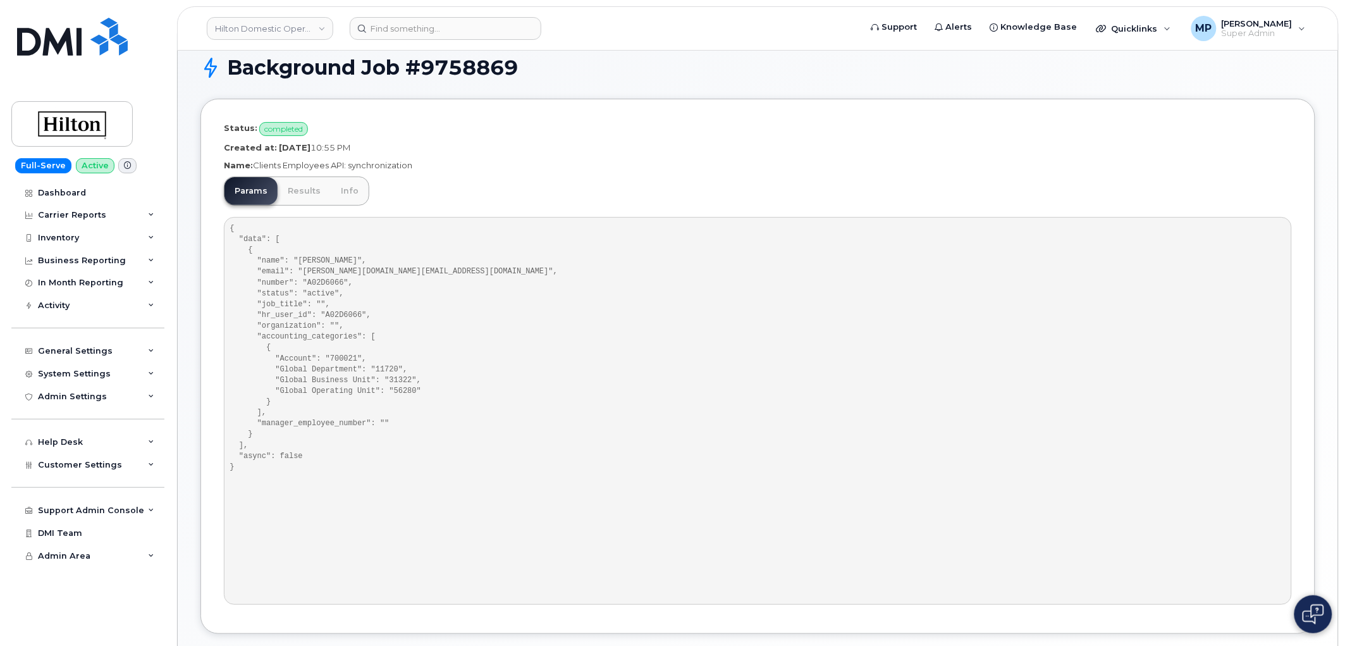
click at [446, 65] on h1 "Background Job #9758869" at bounding box center [771, 67] width 1089 height 22
drag, startPoint x: 446, startPoint y: 65, endPoint x: 384, endPoint y: 113, distance: 78.4
click at [389, 115] on div "Status: completed Created at: [DATE] 10:55 PM Name: Clients Employees API: sync…" at bounding box center [757, 366] width 1115 height 535
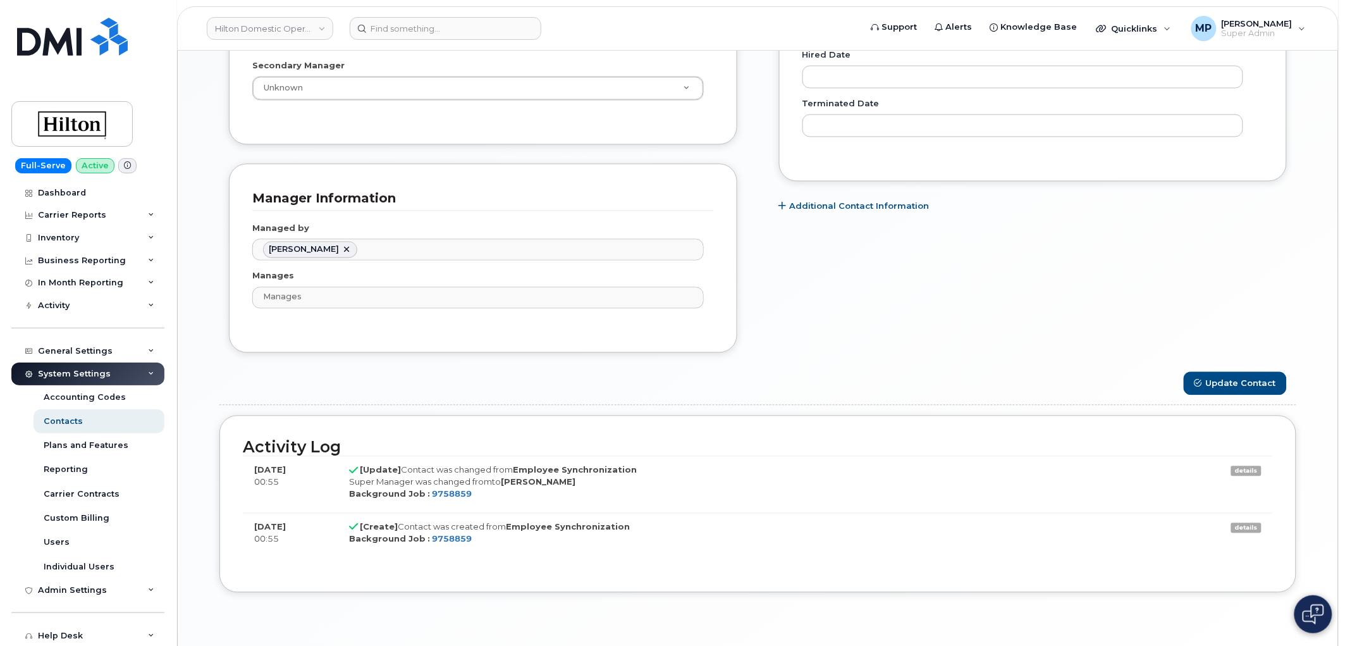
scroll to position [836, 0]
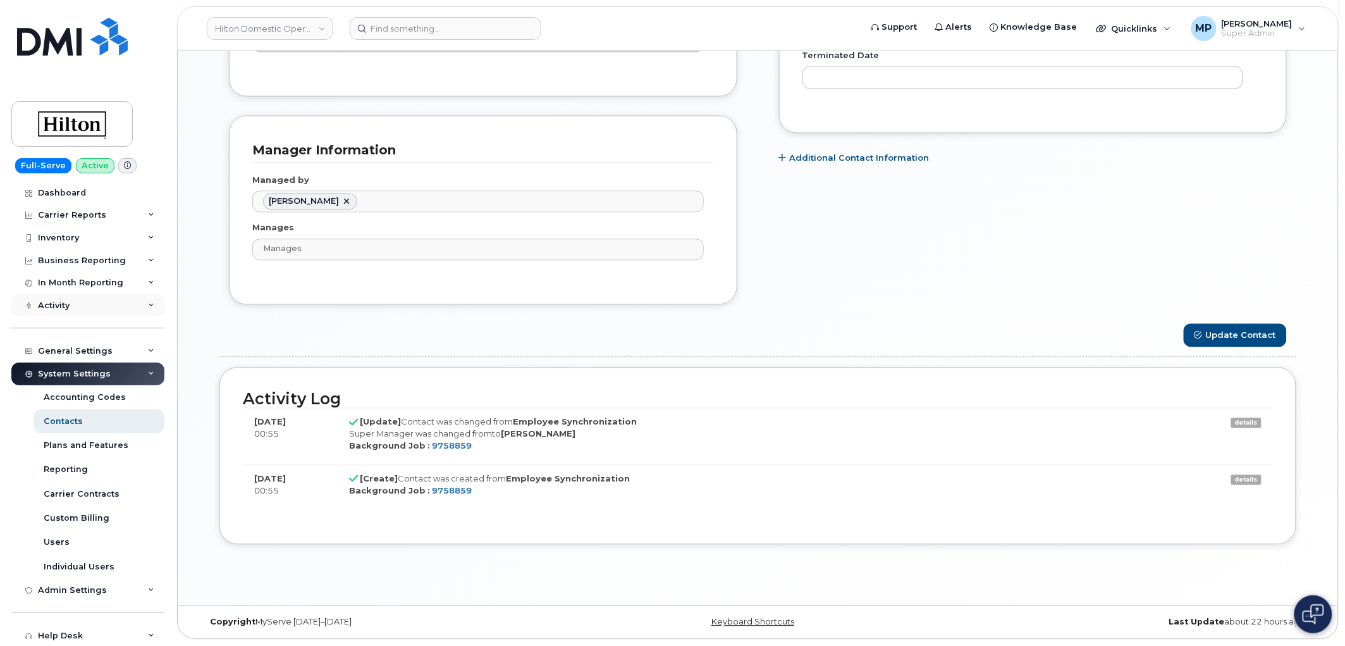
click at [52, 308] on div "Activity" at bounding box center [54, 305] width 32 height 10
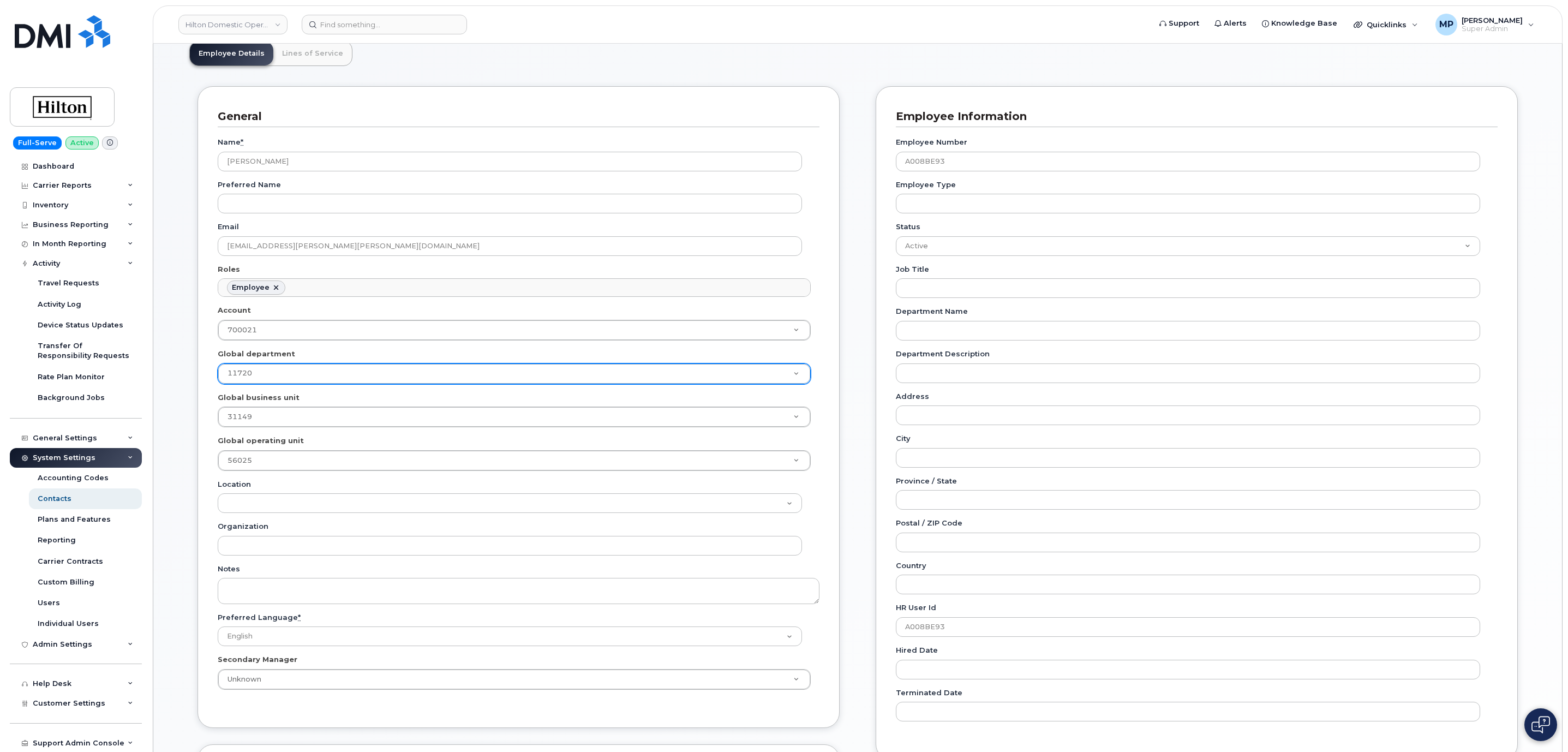
scroll to position [115, 0]
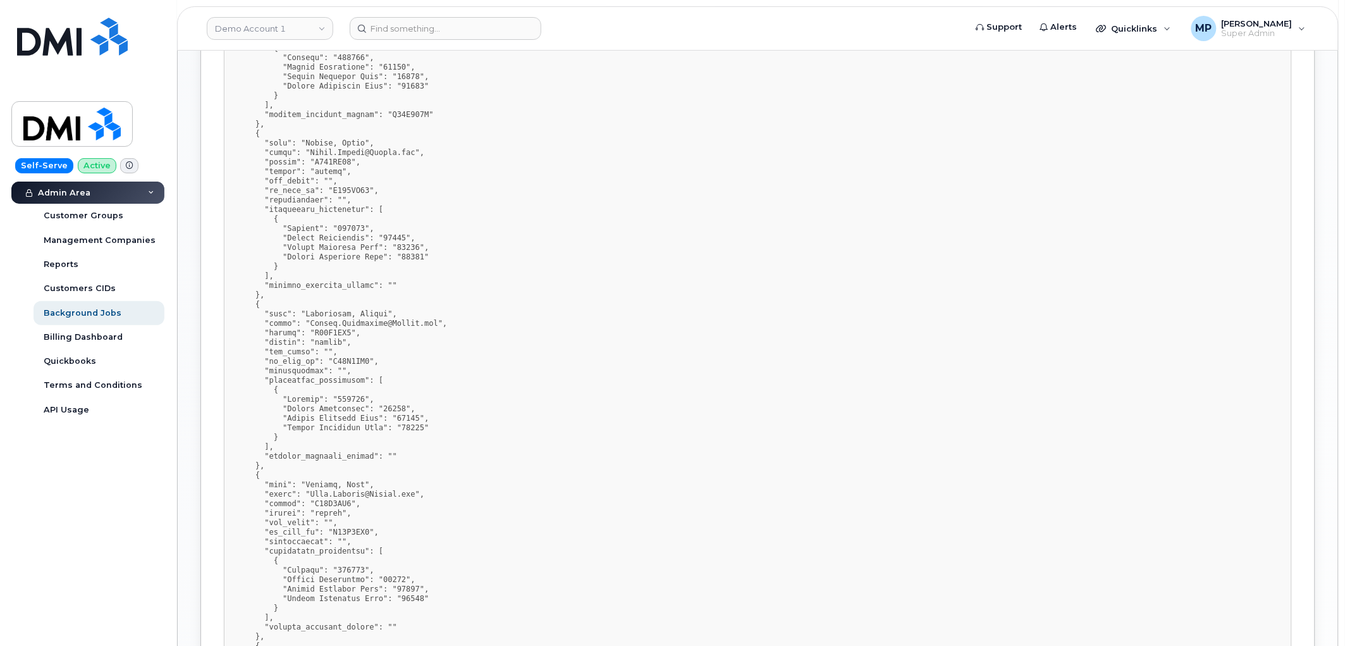
scroll to position [1194, 0]
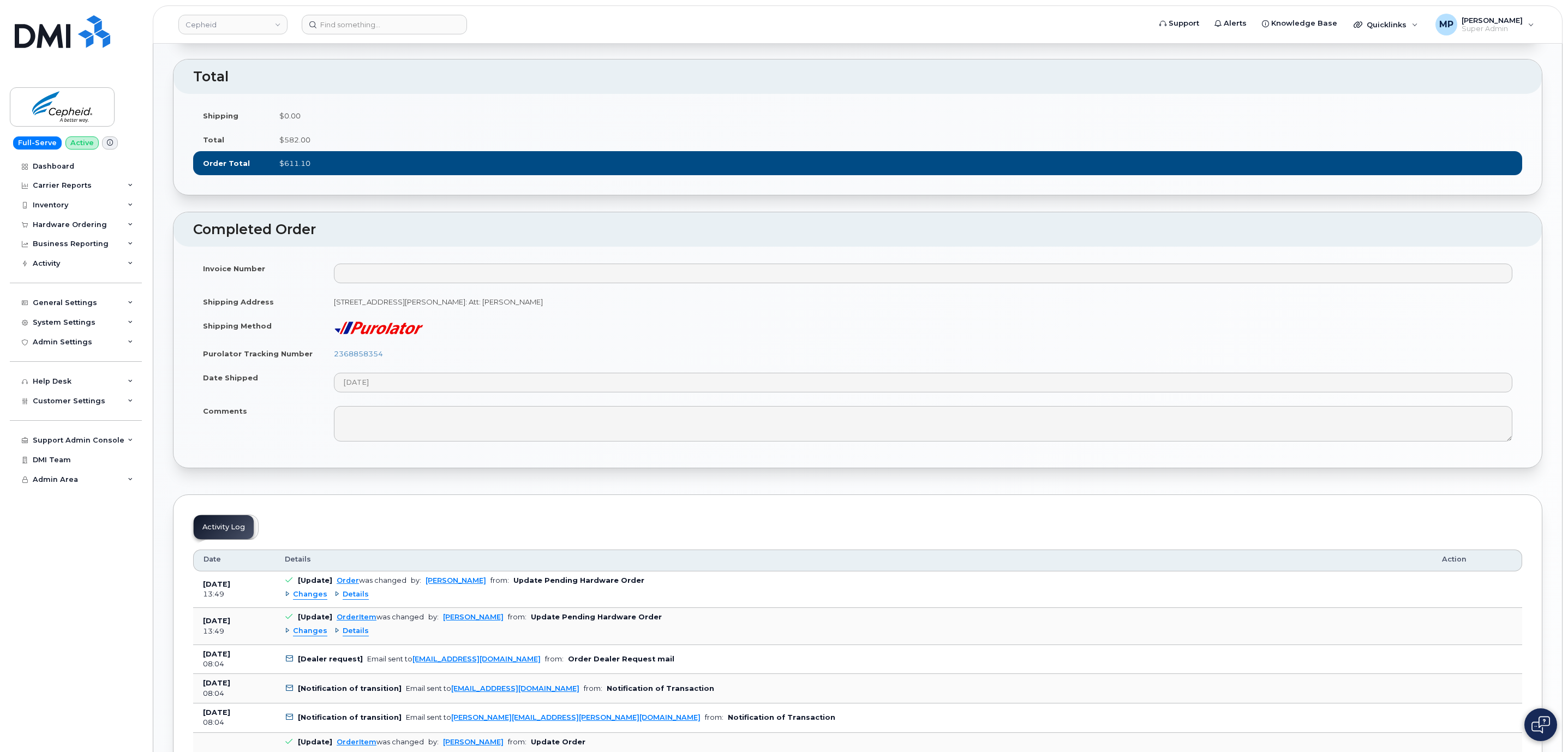
scroll to position [651, 0]
